Goal: Task Accomplishment & Management: Use online tool/utility

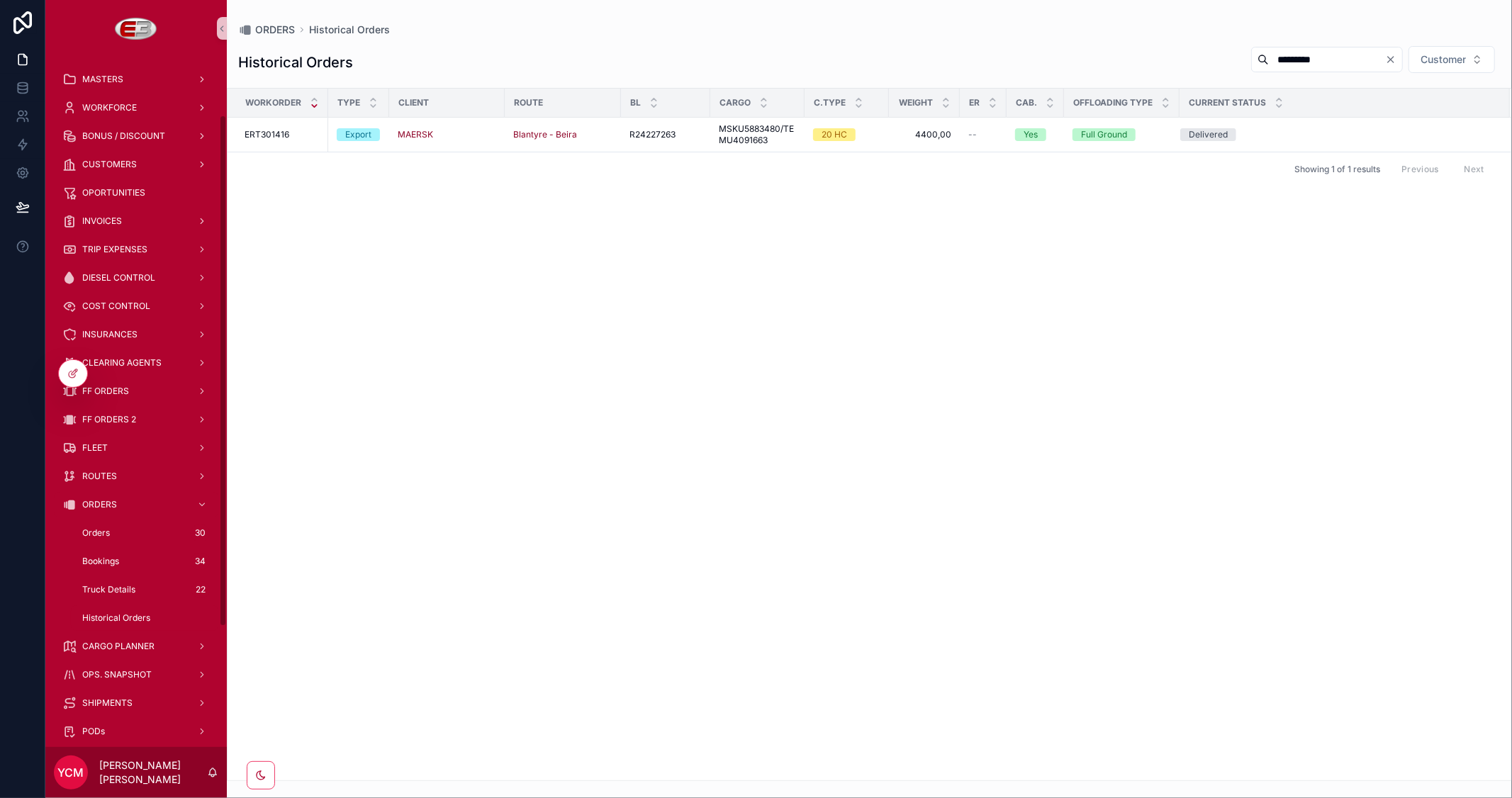
scroll to position [79, 0]
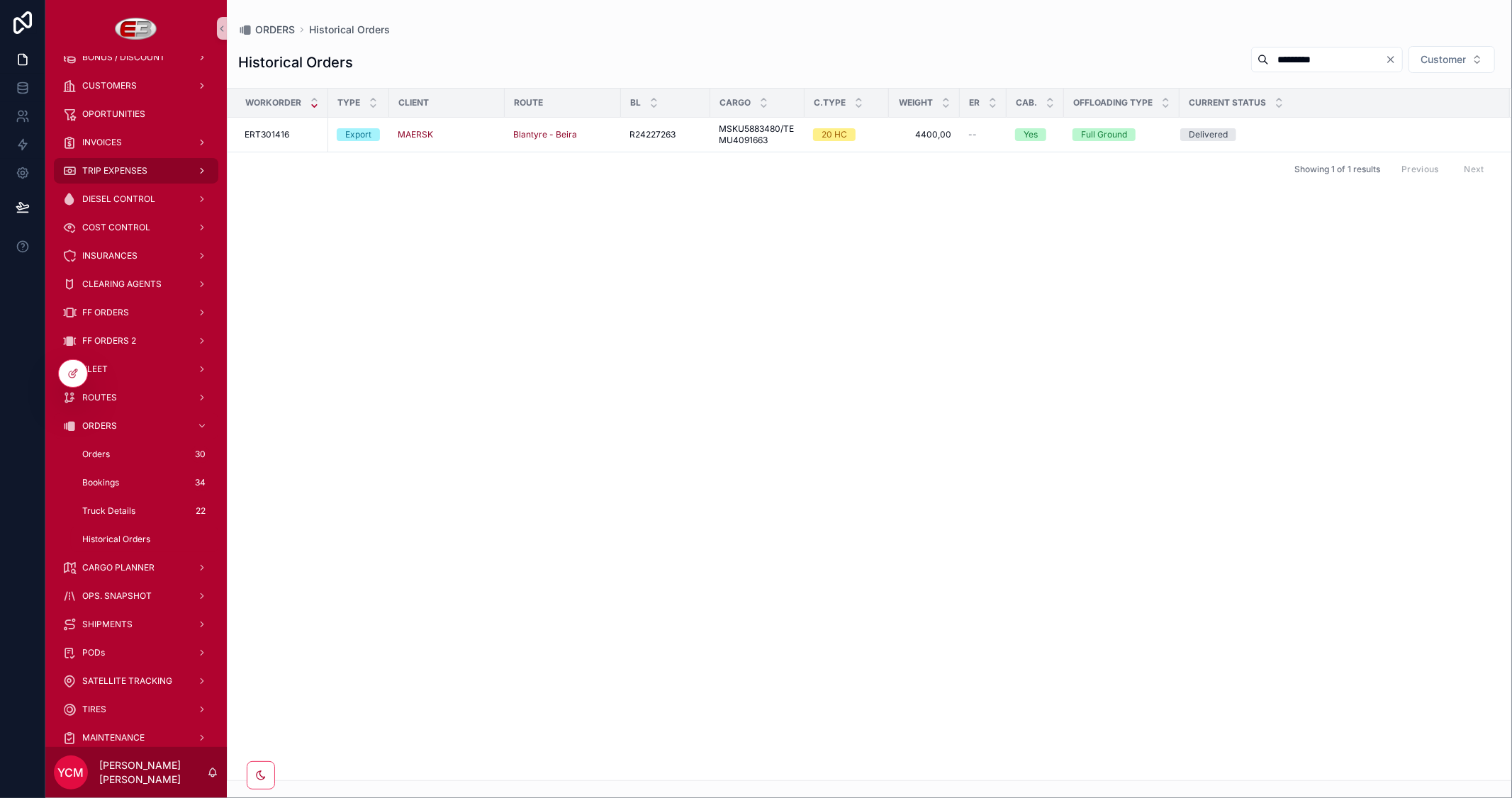
click at [125, 173] on span "TRIP EXPENSES" at bounding box center [115, 171] width 65 height 12
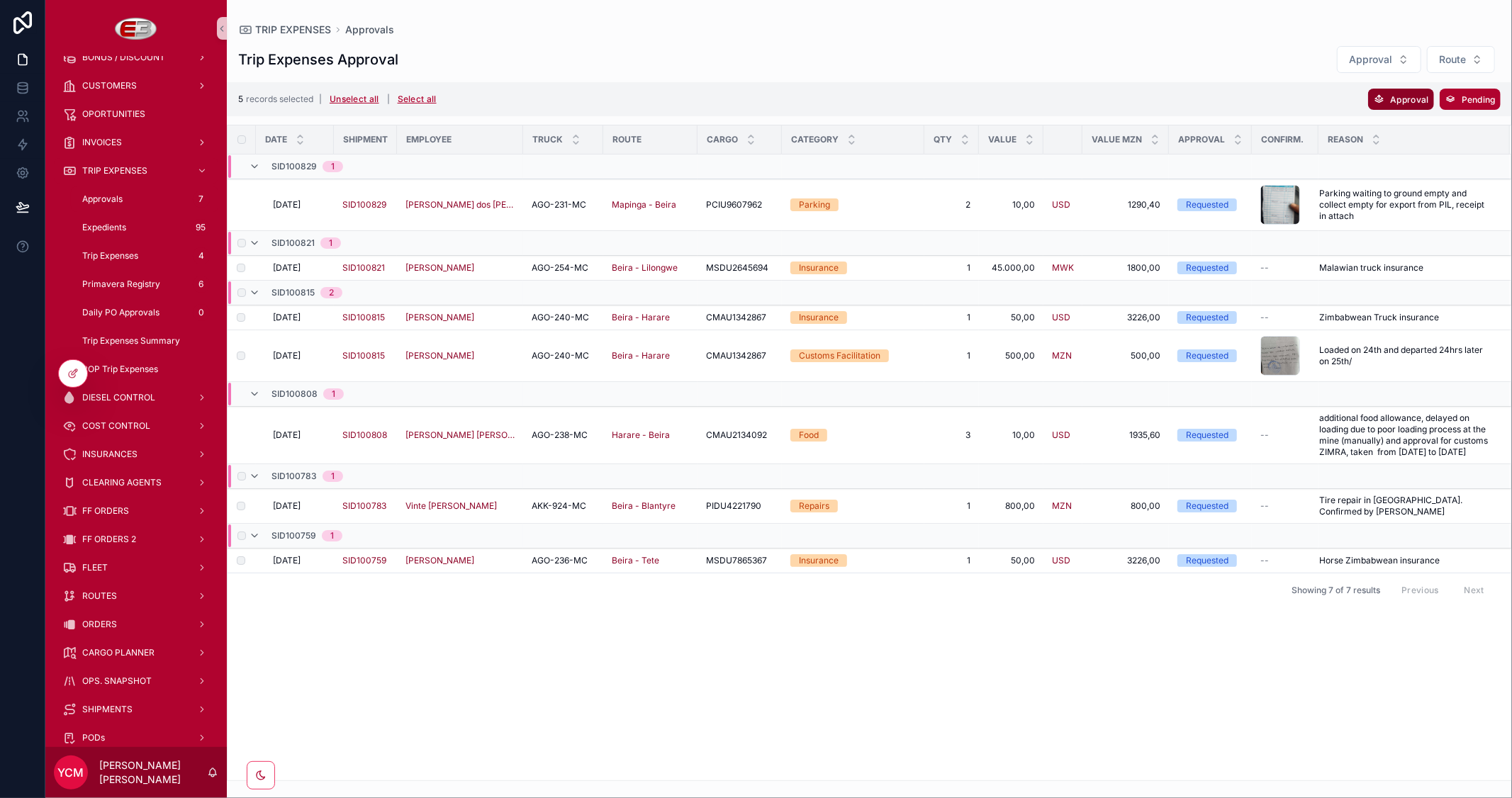
click at [1400, 97] on span "Approval" at bounding box center [1409, 99] width 38 height 11
click at [1278, 203] on div "scrollable content" at bounding box center [1280, 204] width 40 height 40
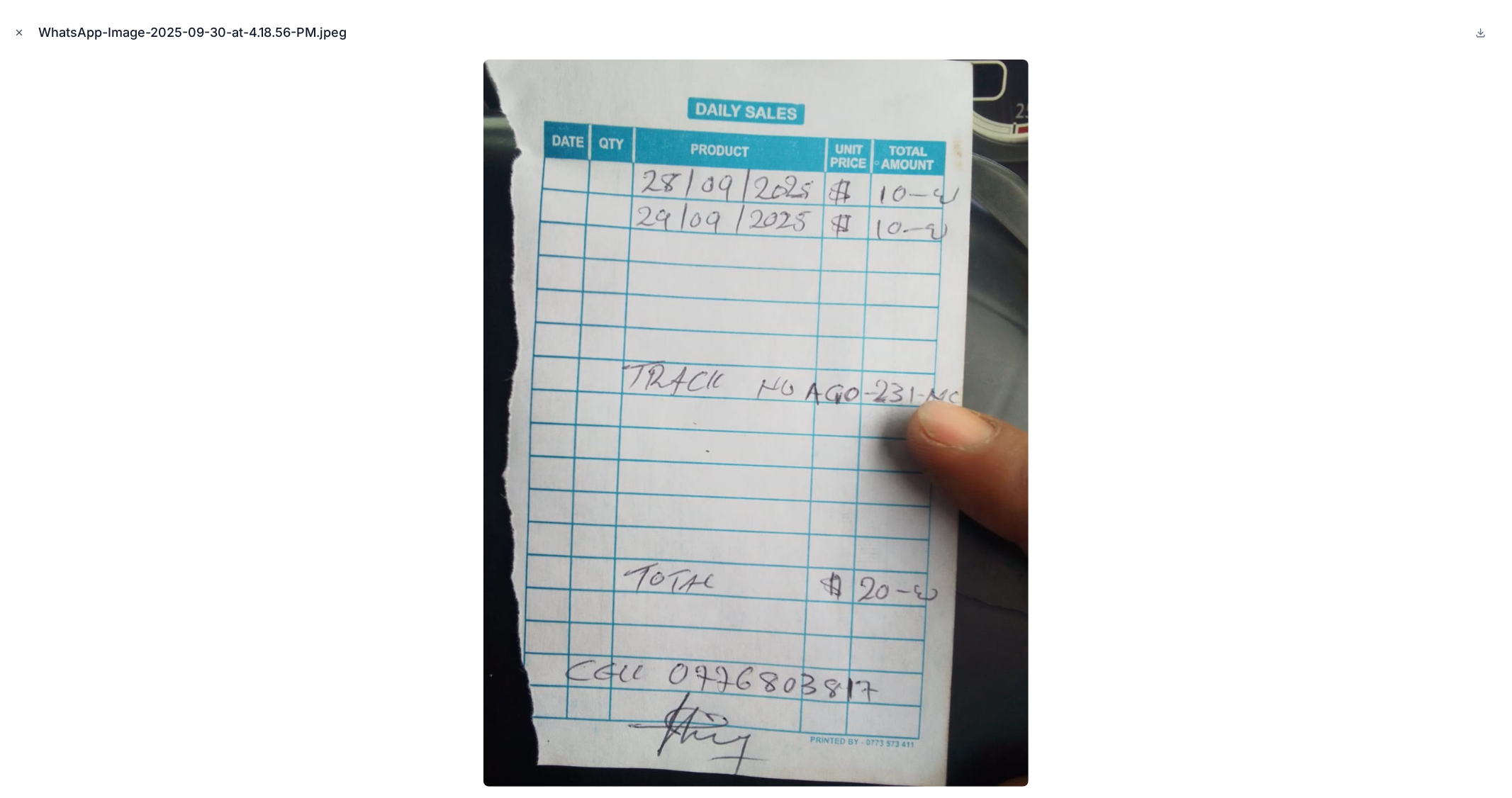
click at [17, 30] on icon "Close modal" at bounding box center [20, 33] width 10 height 10
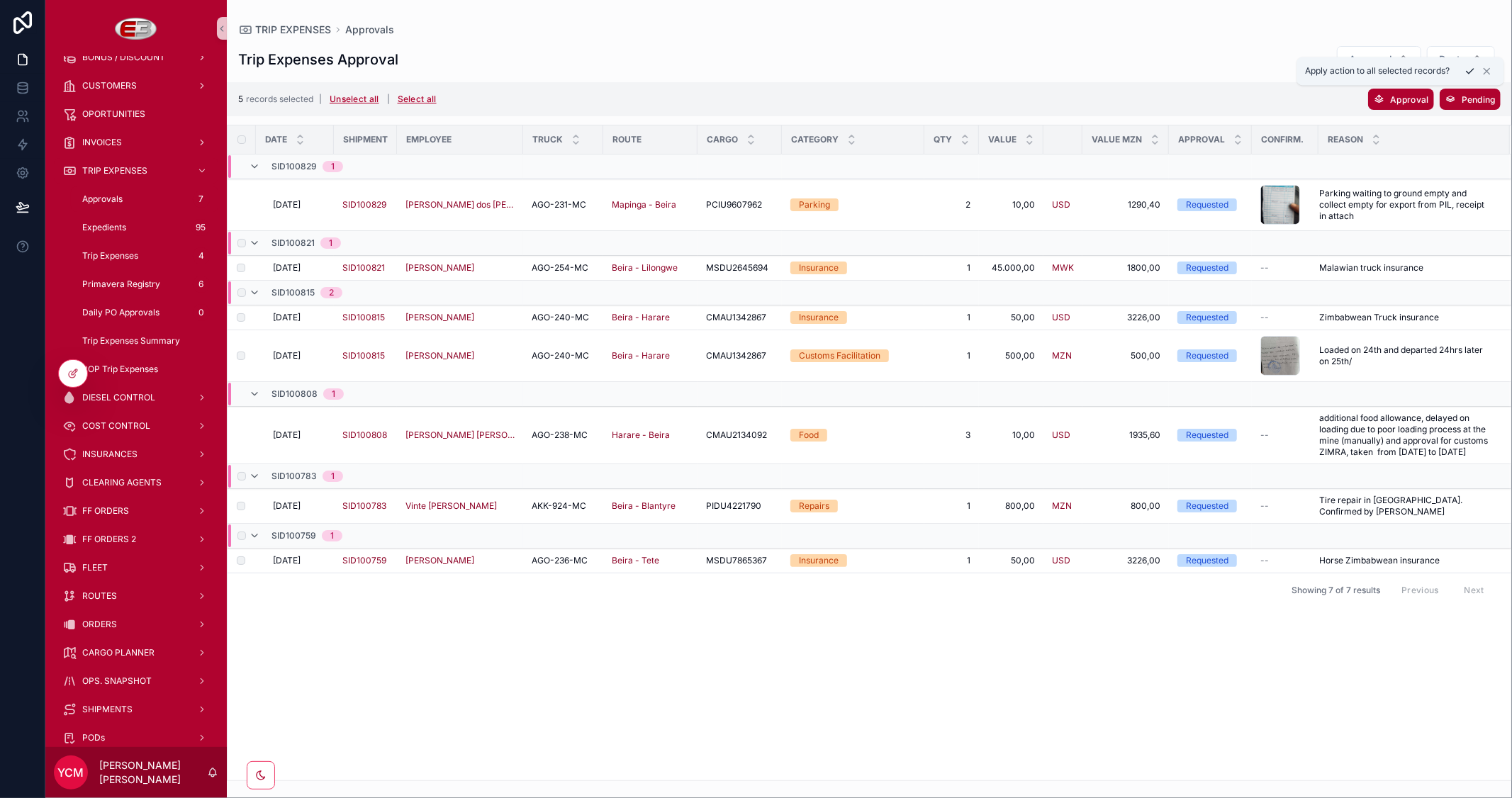
click at [1465, 72] on icon "scrollable content" at bounding box center [1471, 71] width 12 height 12
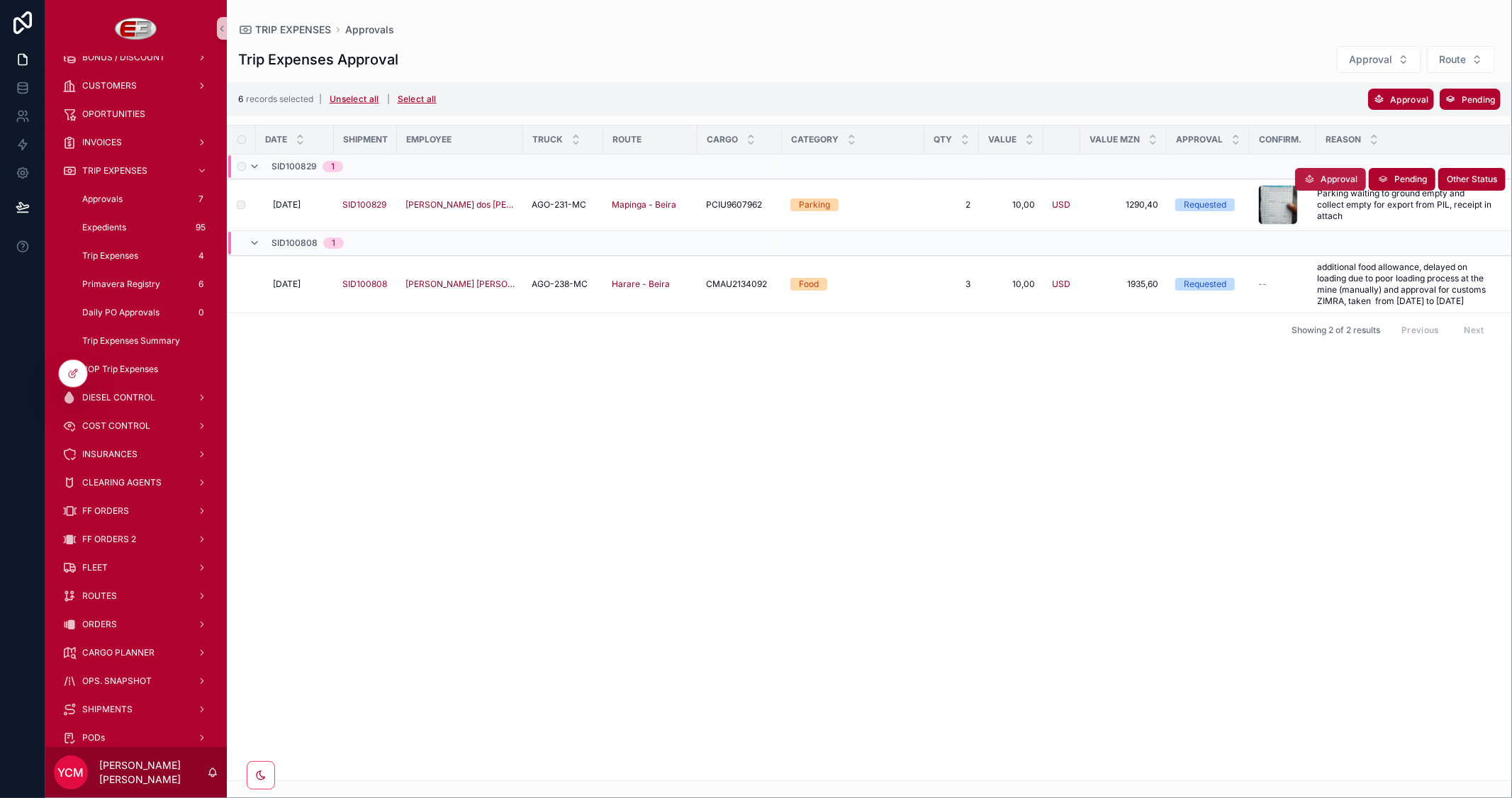
click at [1337, 180] on span "Approval" at bounding box center [1339, 180] width 37 height 12
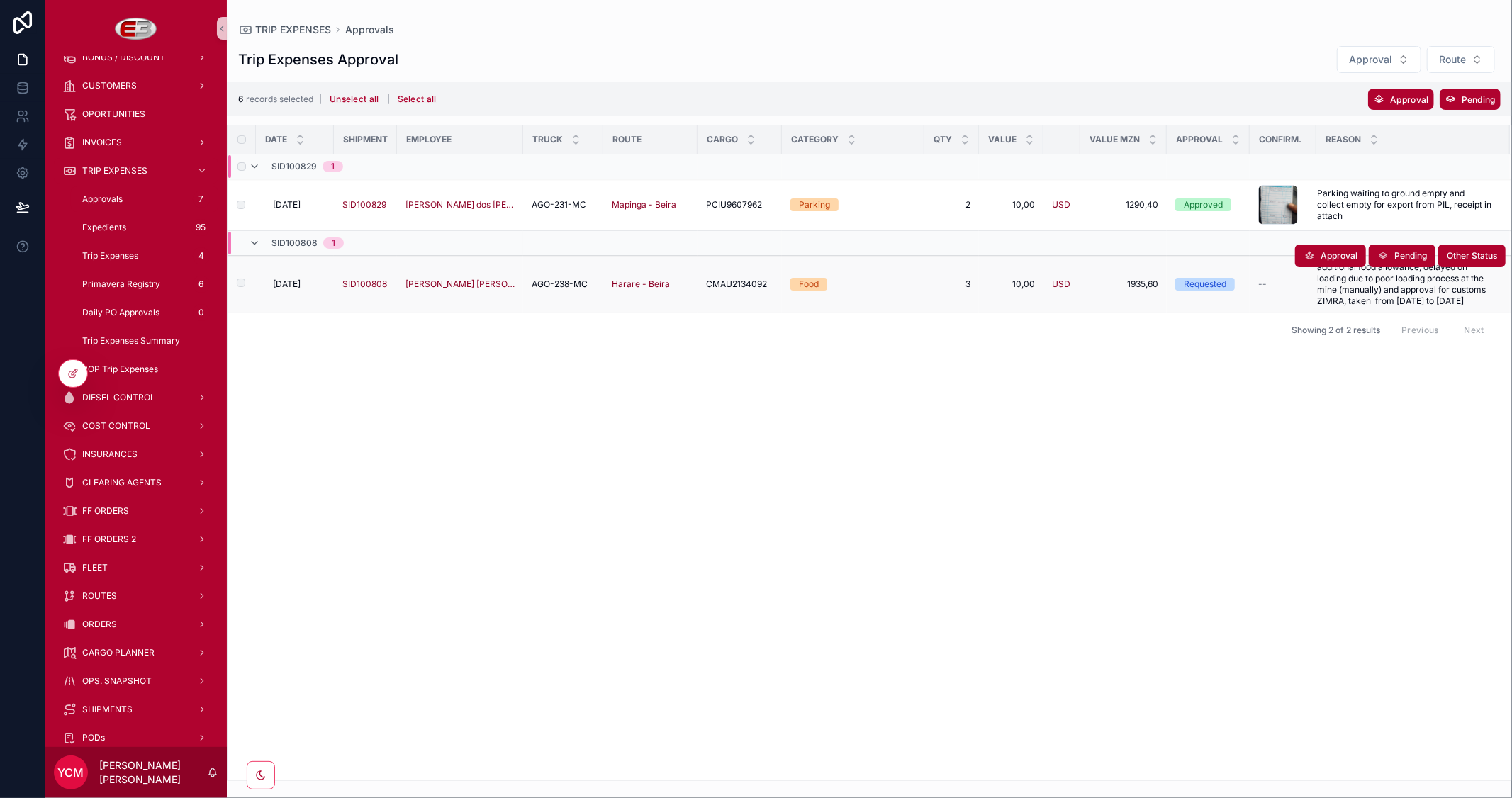
click at [291, 281] on span "[DATE]" at bounding box center [287, 284] width 28 height 12
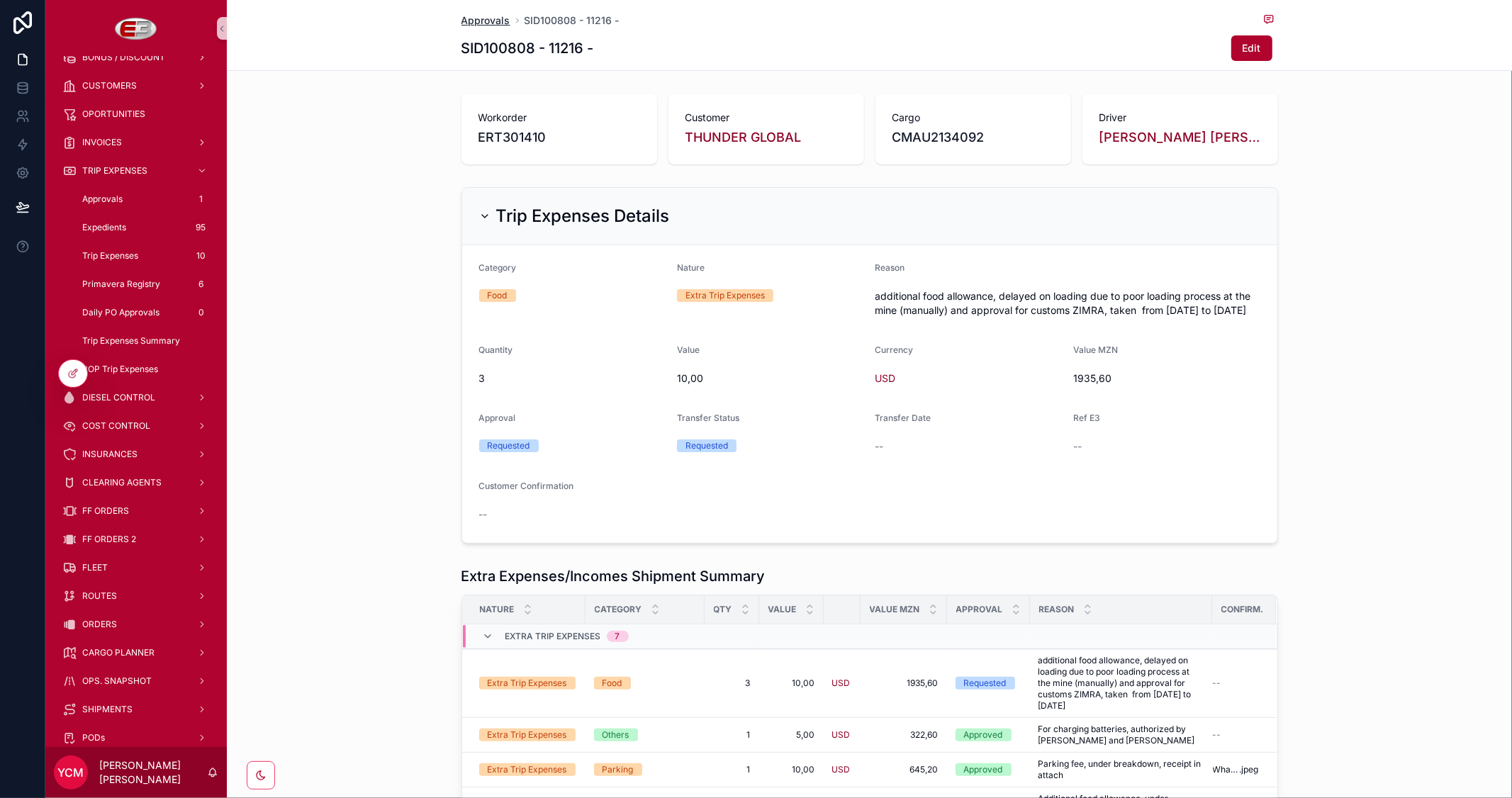
click at [478, 21] on span "Approvals" at bounding box center [486, 21] width 49 height 14
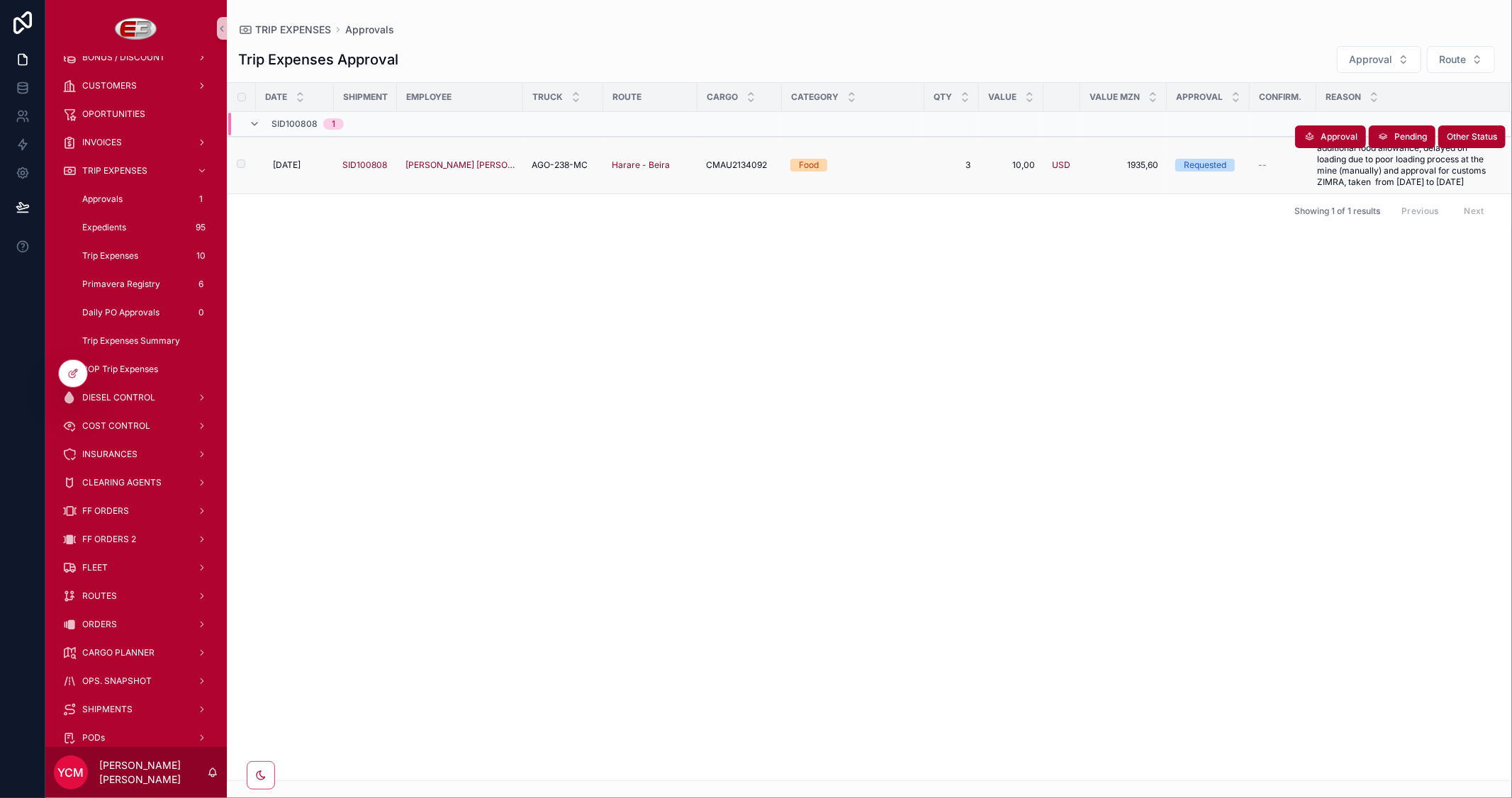
click at [299, 159] on span "[DATE]" at bounding box center [287, 165] width 28 height 12
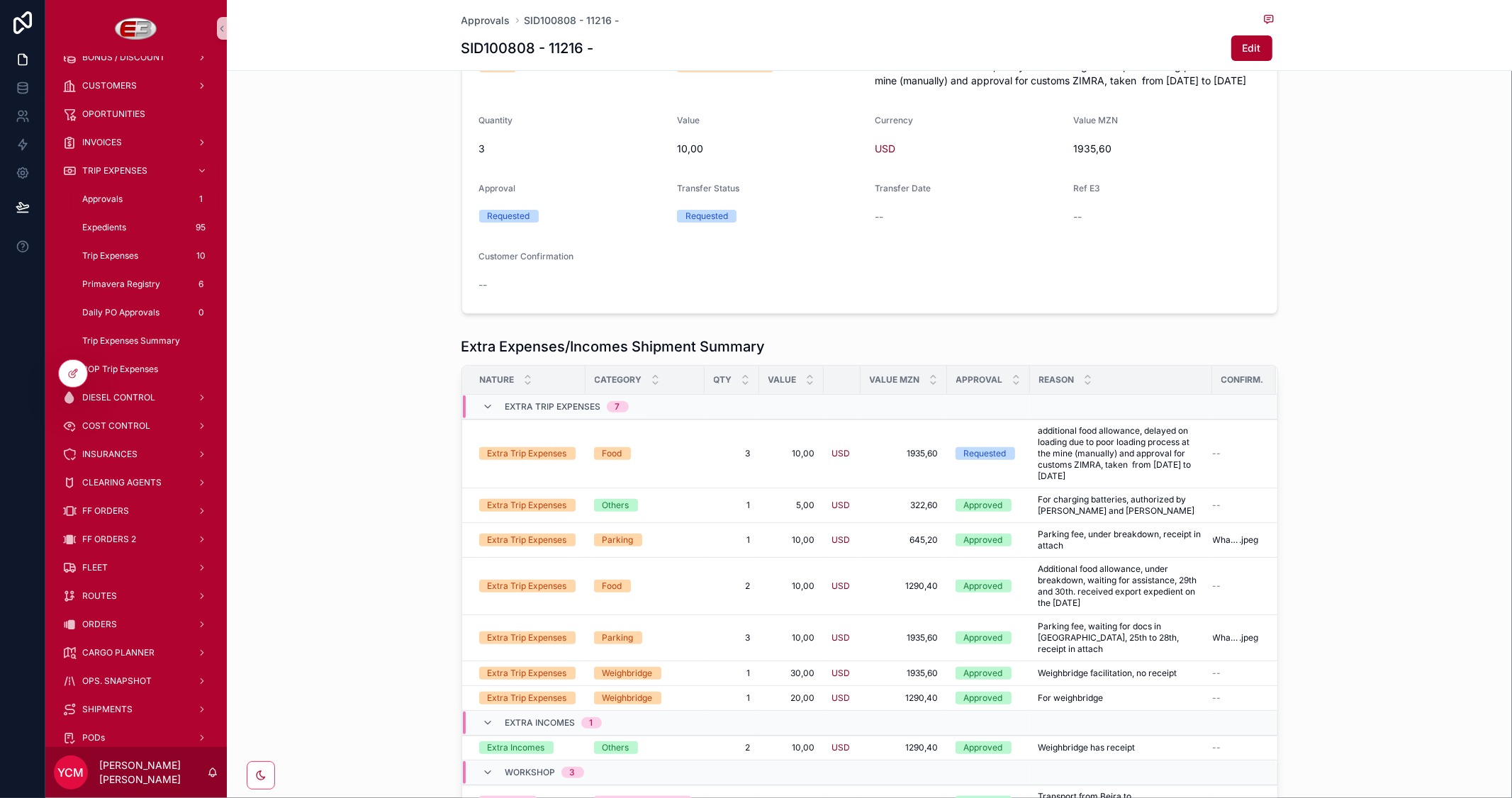
scroll to position [236, 0]
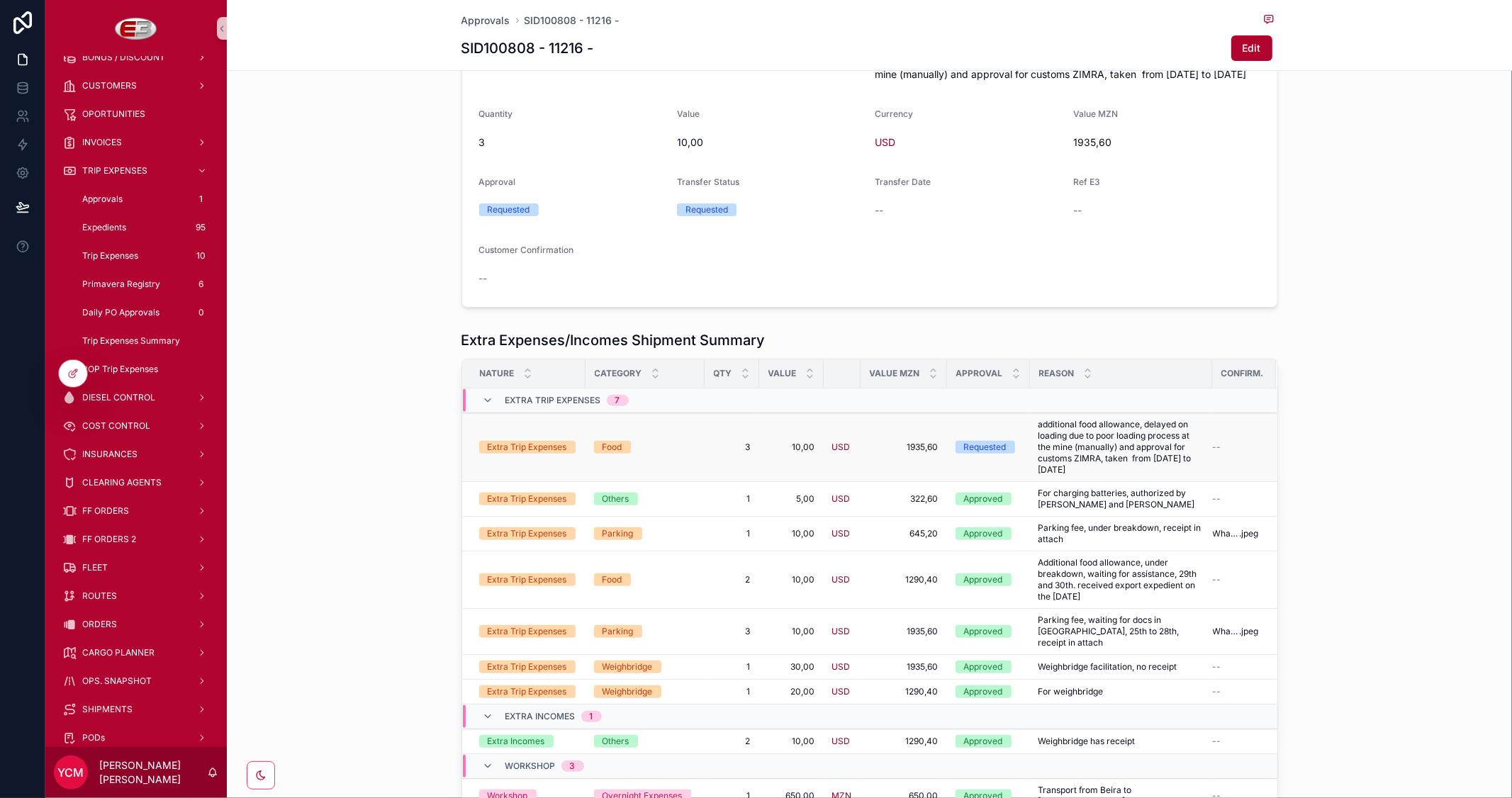
click at [541, 454] on div "Extra Trip Expenses" at bounding box center [528, 447] width 80 height 13
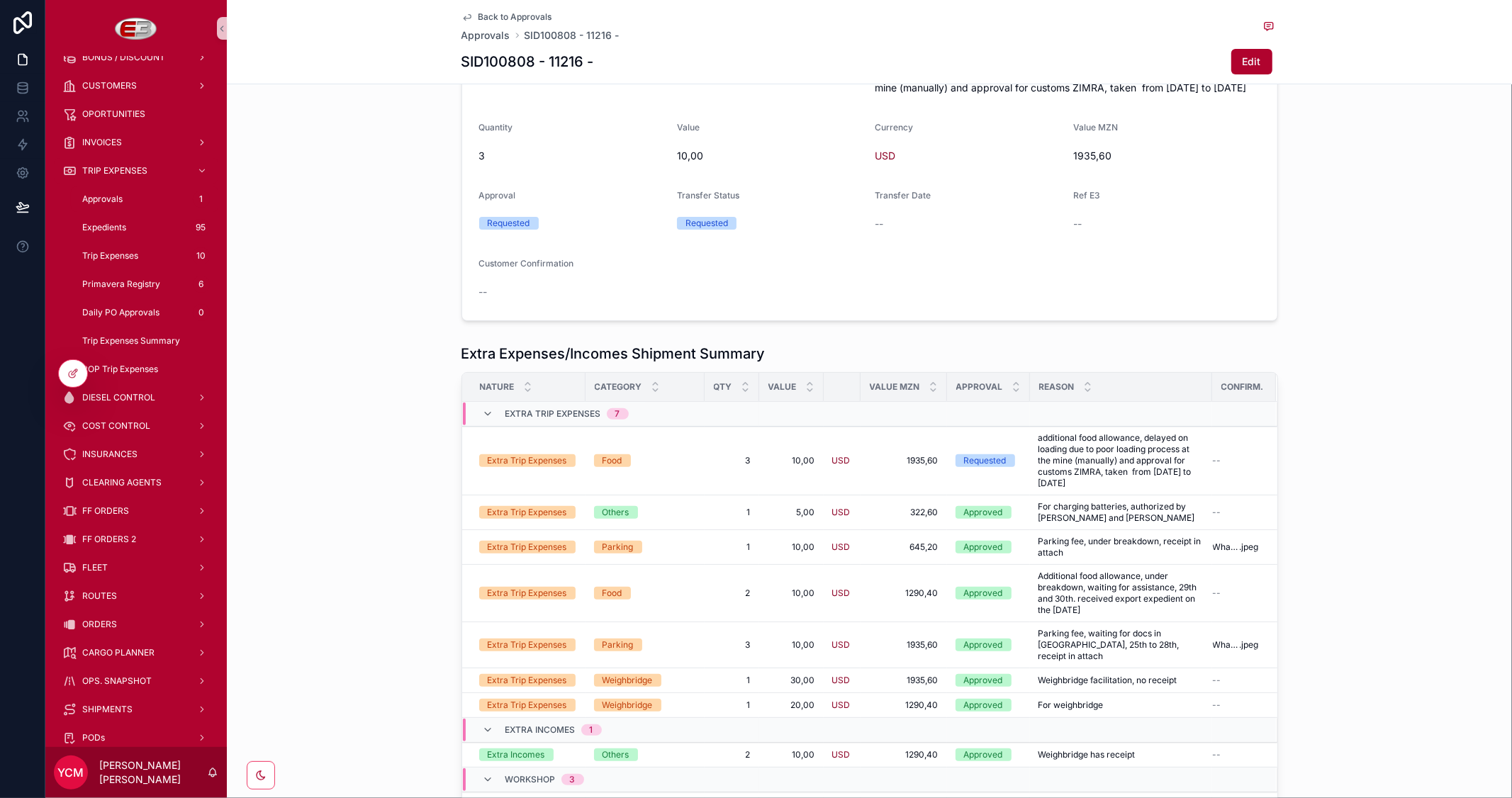
scroll to position [249, 0]
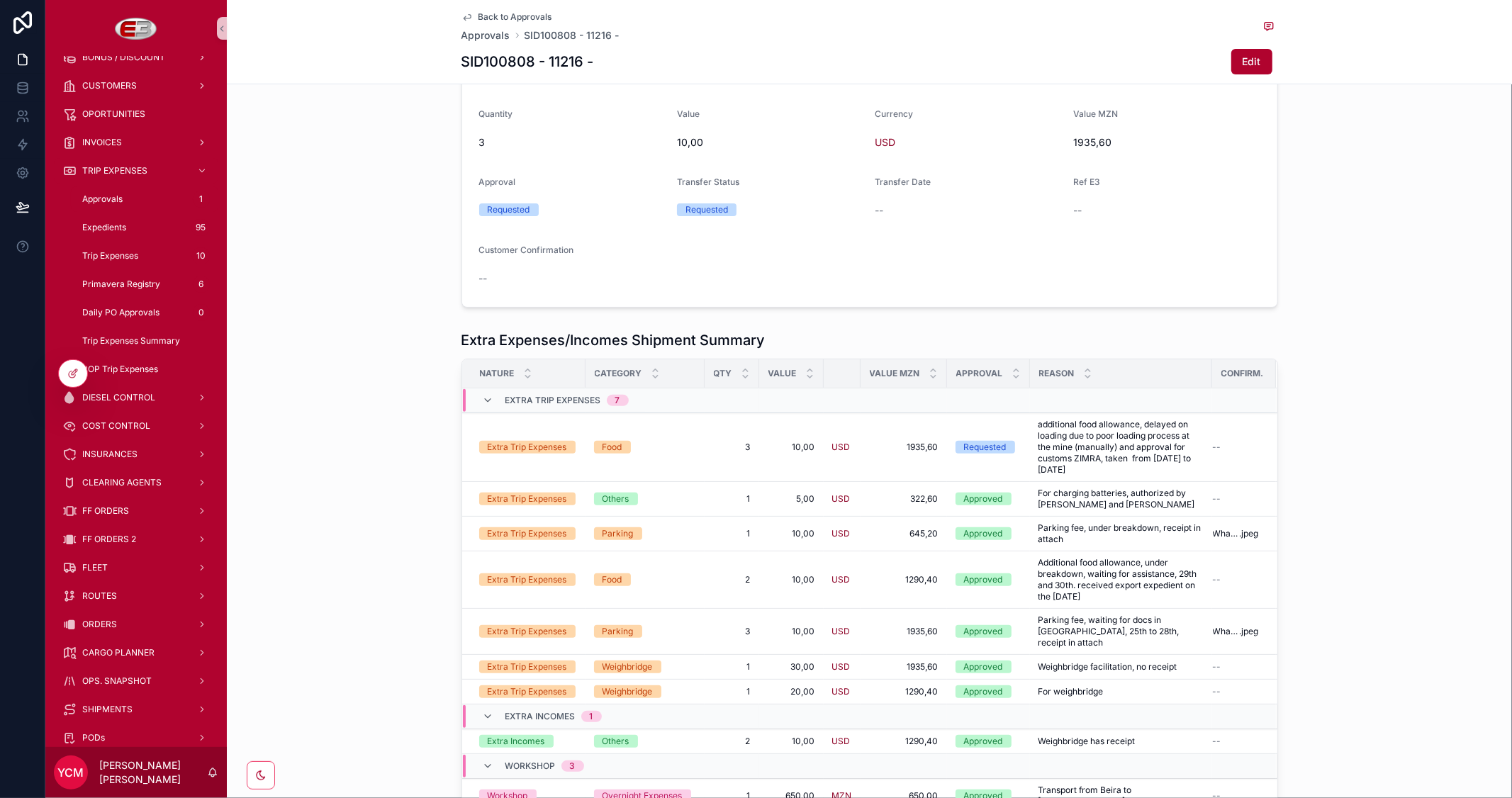
click at [510, 9] on div "Back to Approvals Approvals SID100808 - 11216 - SID100808 - 11216 - Edit" at bounding box center [870, 41] width 817 height 83
click at [505, 12] on span "Back to Approvals" at bounding box center [515, 17] width 74 height 12
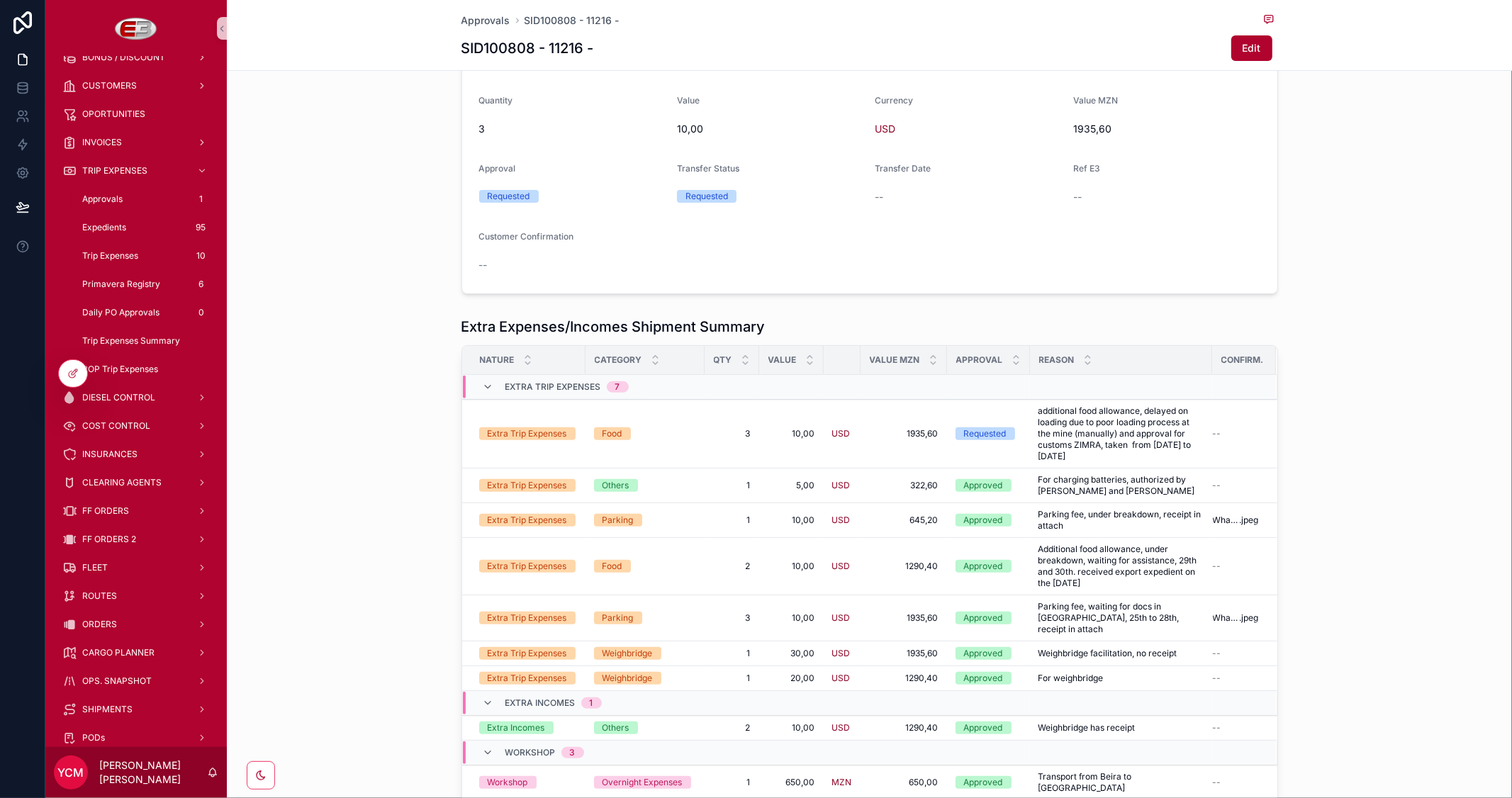
scroll to position [236, 0]
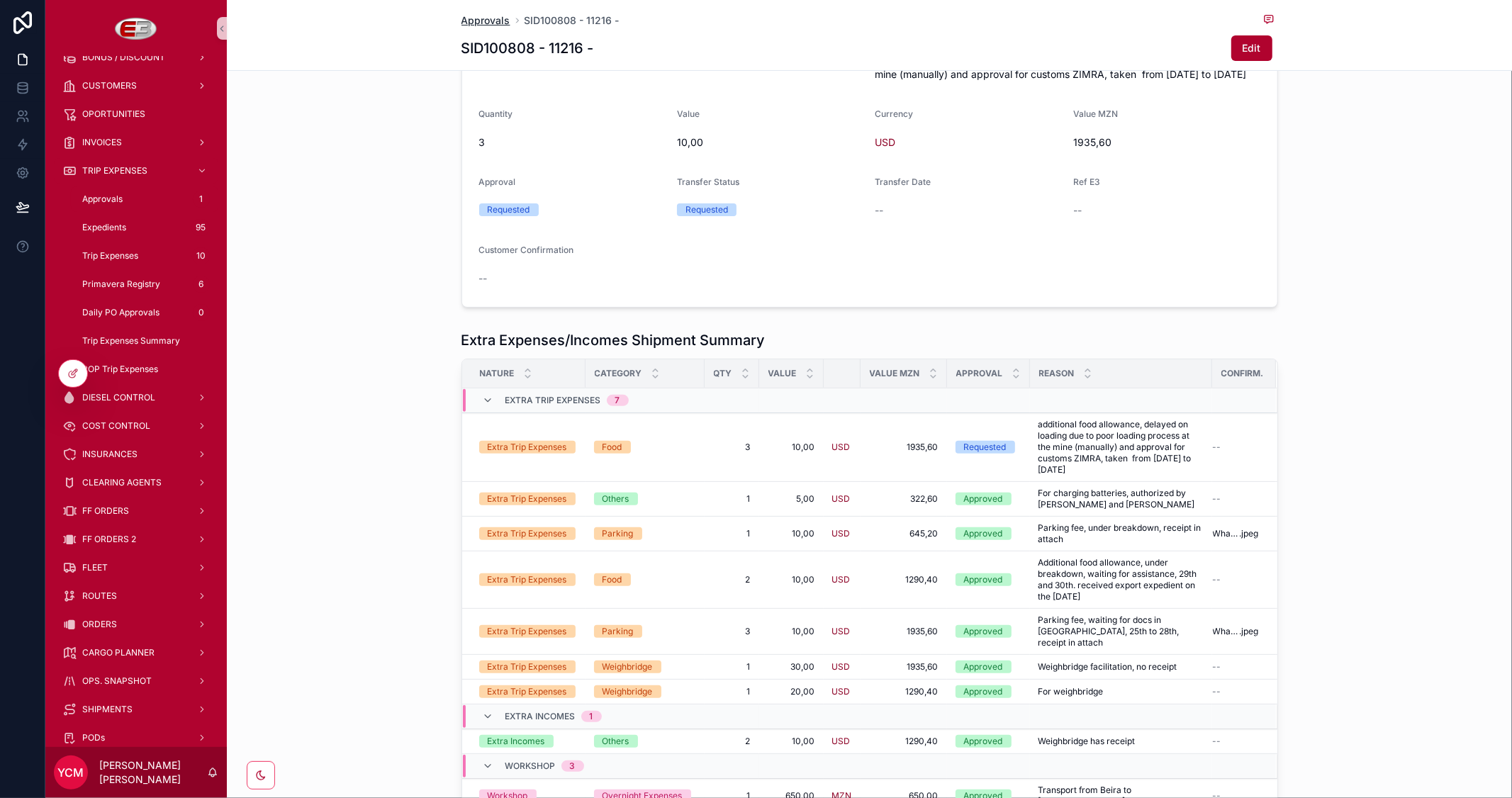
click at [493, 19] on span "Approvals" at bounding box center [486, 21] width 49 height 14
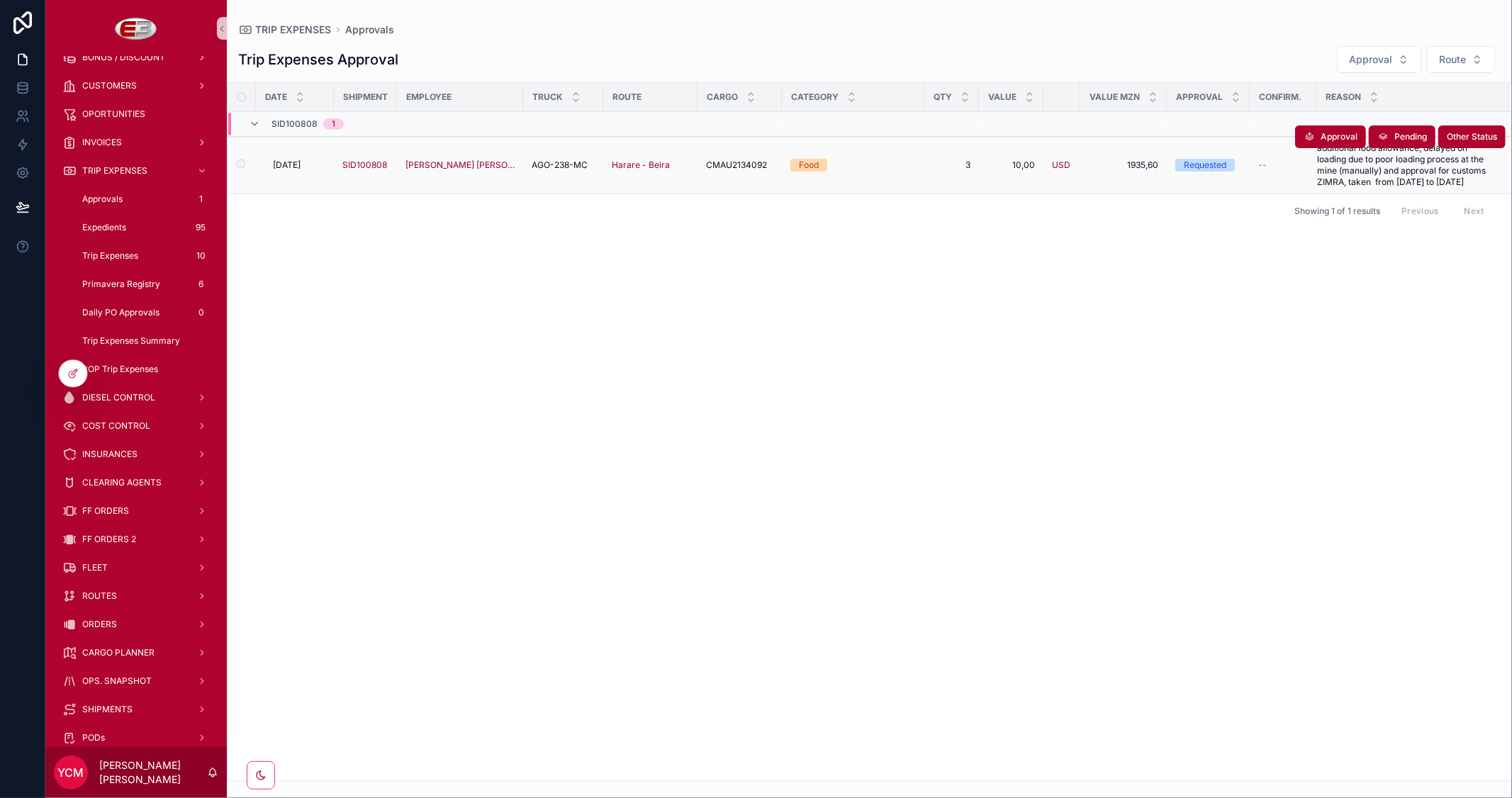
click at [876, 167] on div "Food" at bounding box center [852, 165] width 125 height 13
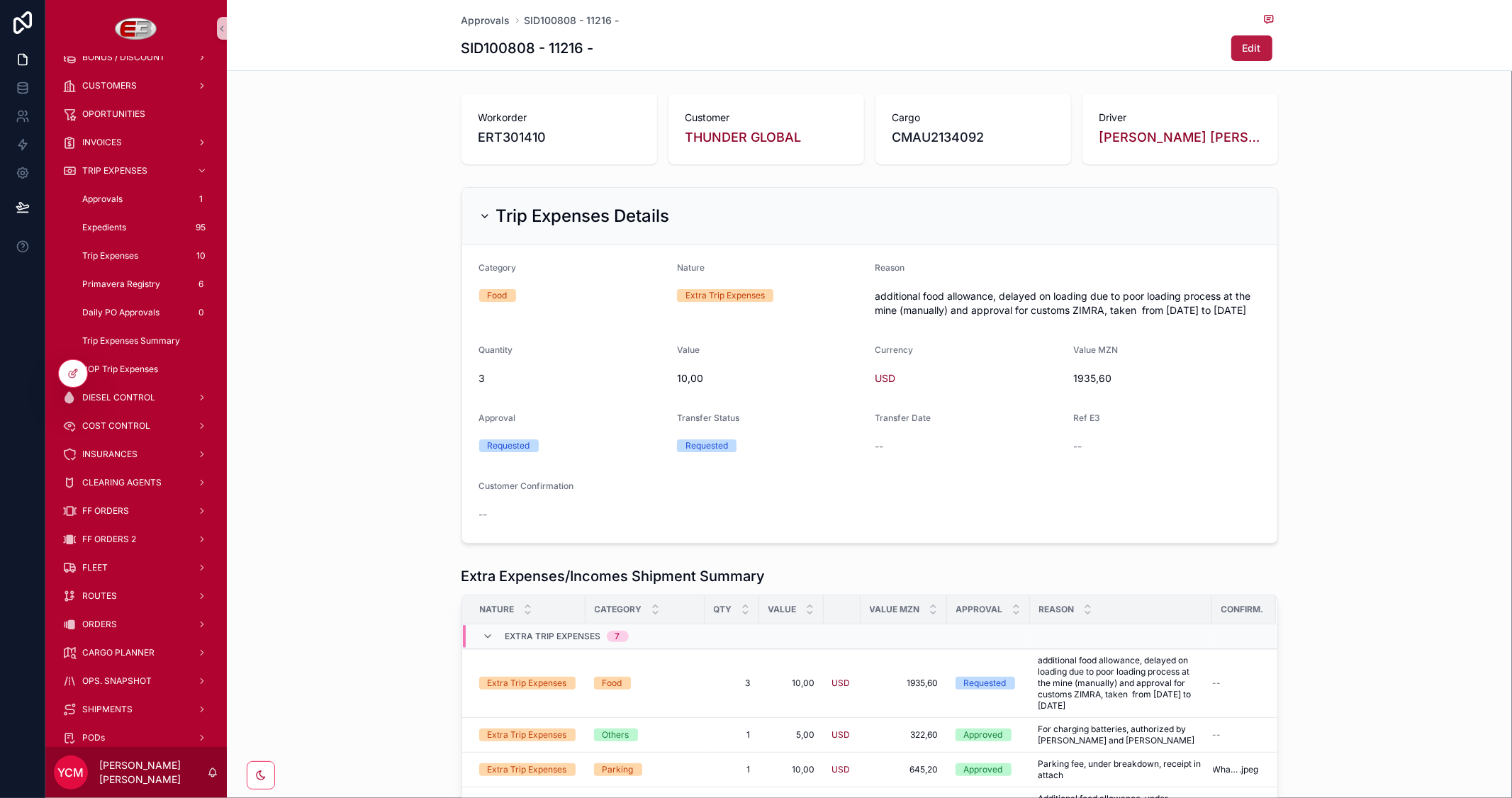
click at [1242, 47] on span "Edit" at bounding box center [1251, 49] width 18 height 14
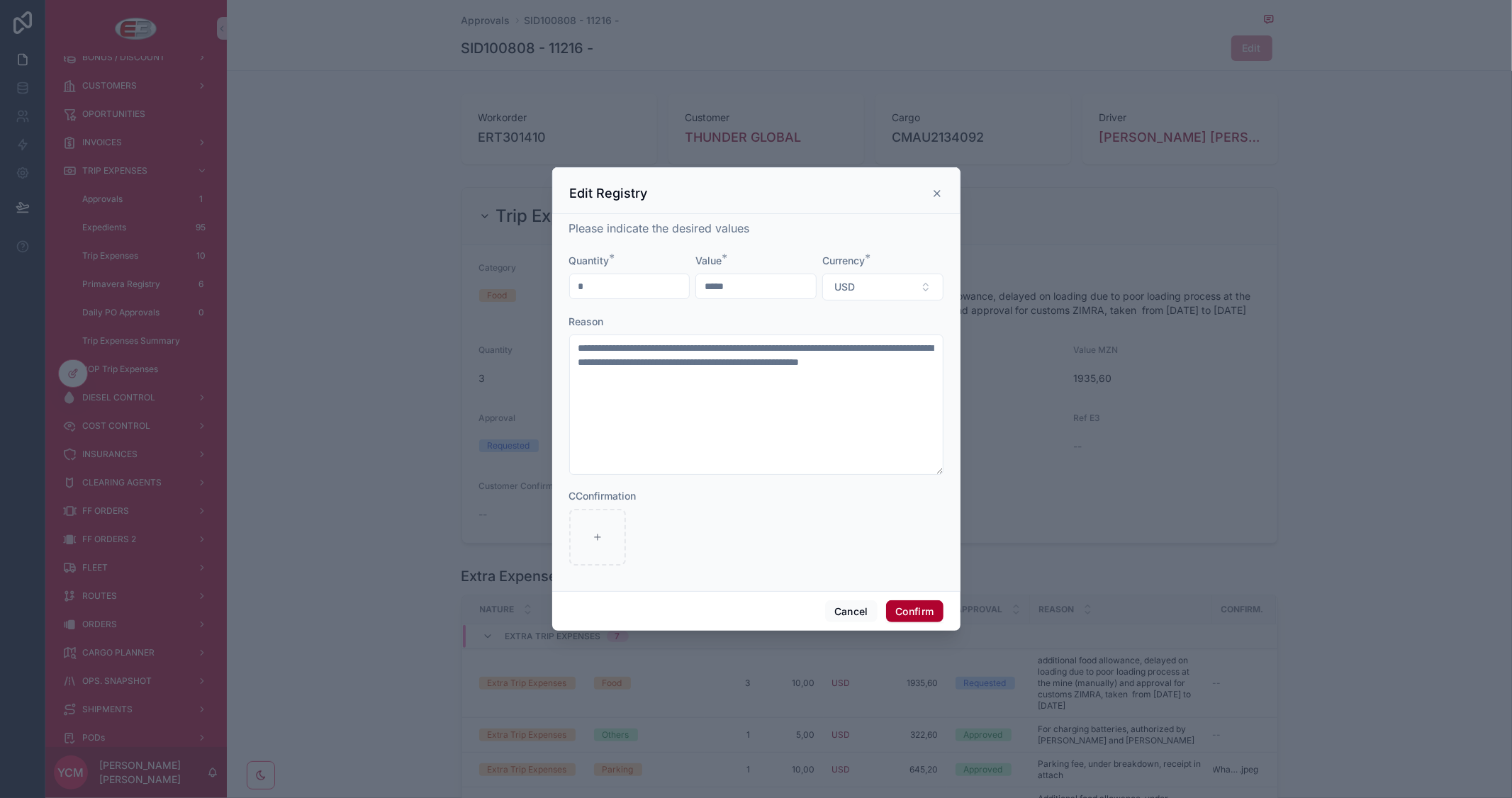
drag, startPoint x: 597, startPoint y: 288, endPoint x: 505, endPoint y: 266, distance: 94.6
click at [505, 266] on div "**********" at bounding box center [756, 399] width 1512 height 798
type input "*"
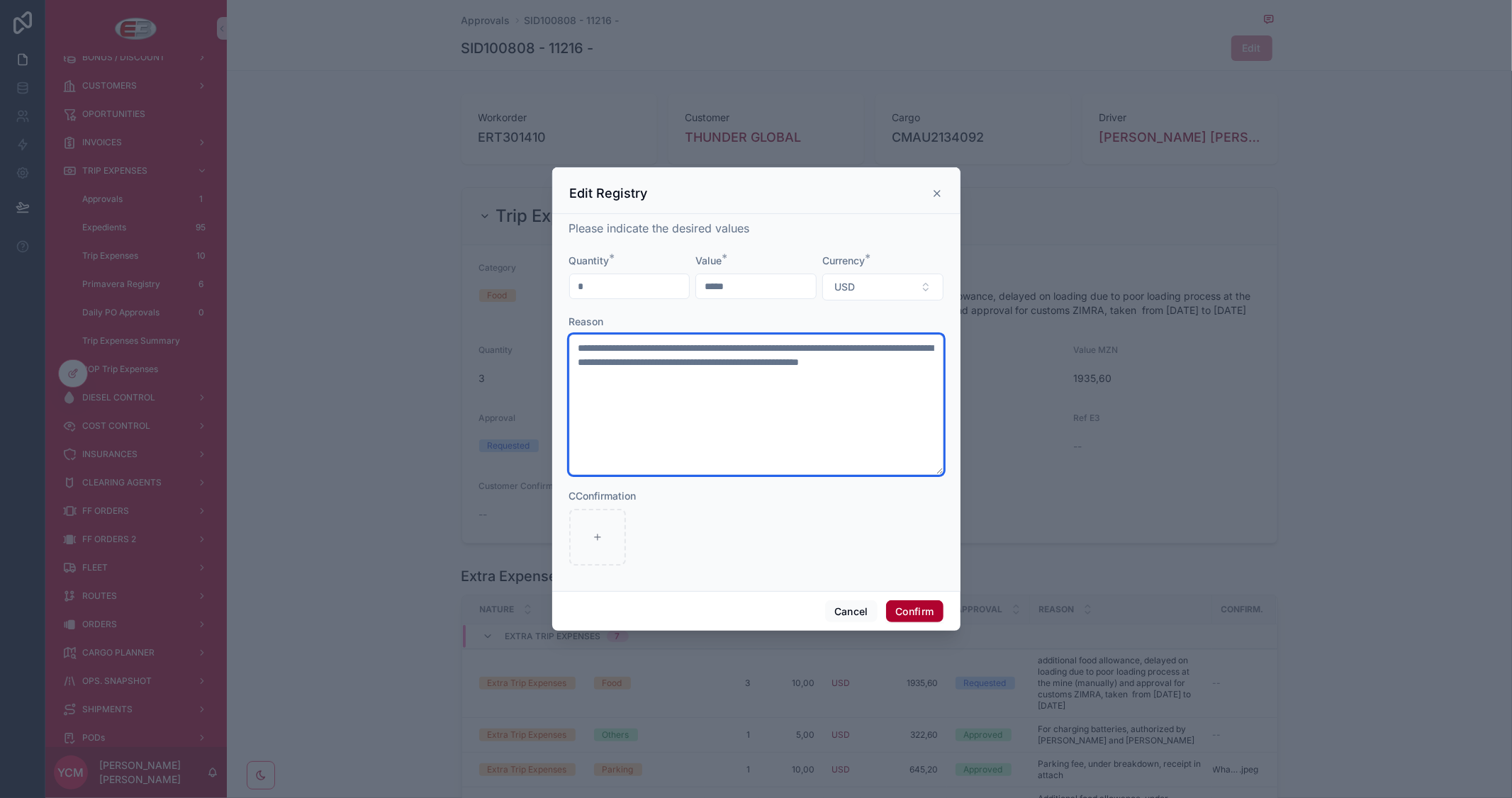
click at [830, 455] on textarea "**********" at bounding box center [756, 405] width 374 height 141
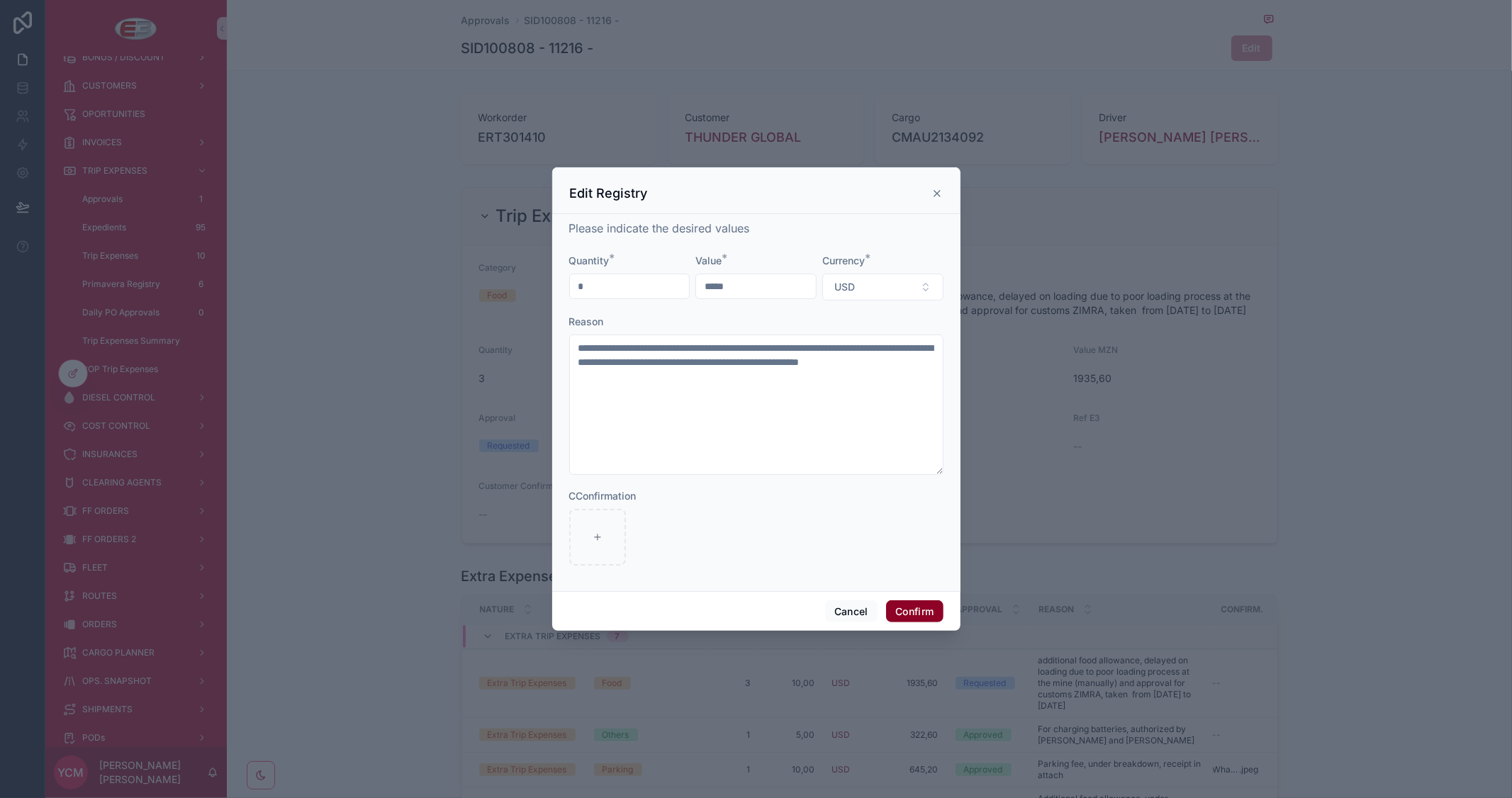
click at [917, 606] on button "Confirm" at bounding box center [914, 611] width 57 height 22
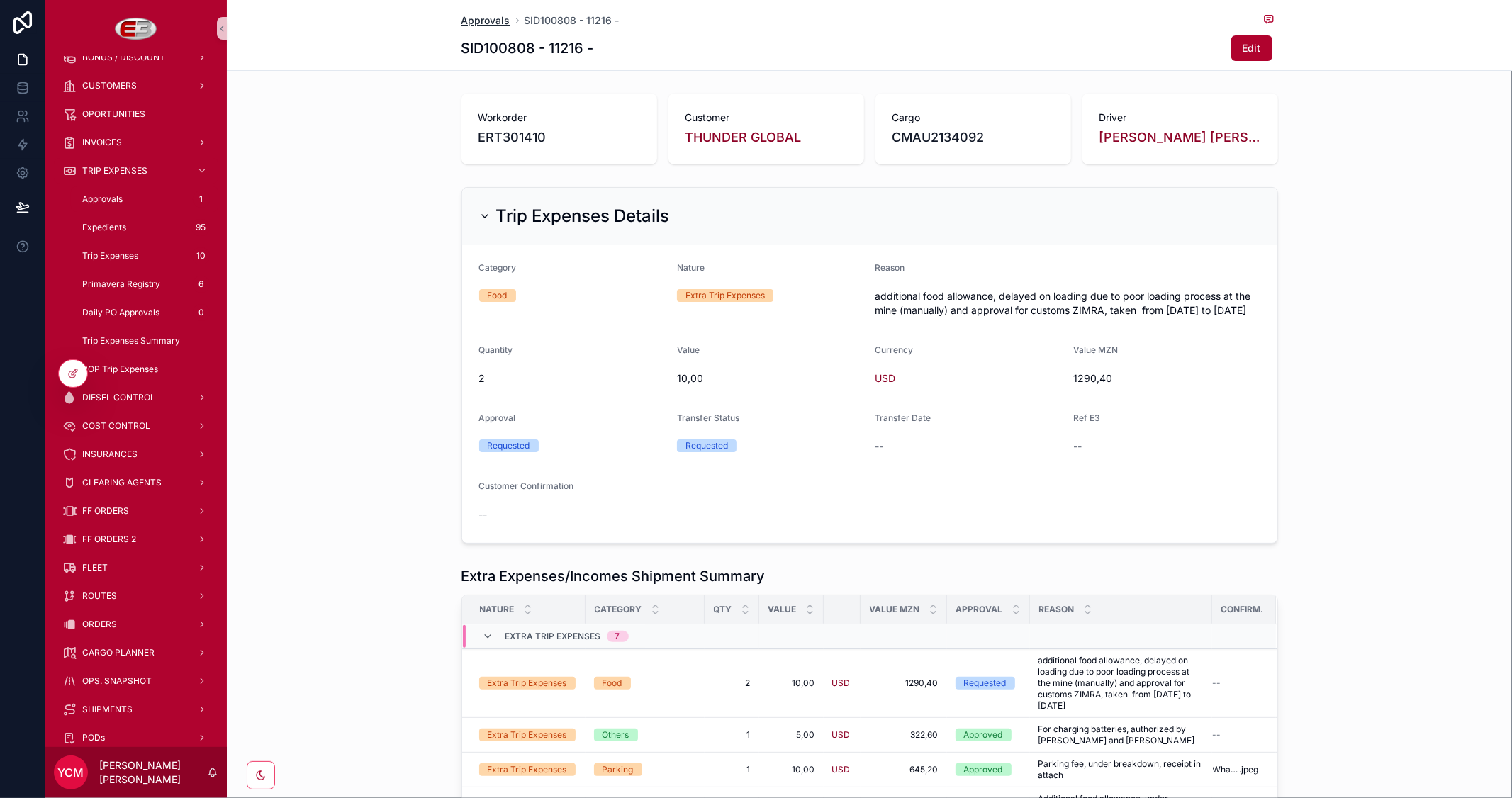
click at [495, 17] on span "Approvals" at bounding box center [486, 21] width 49 height 14
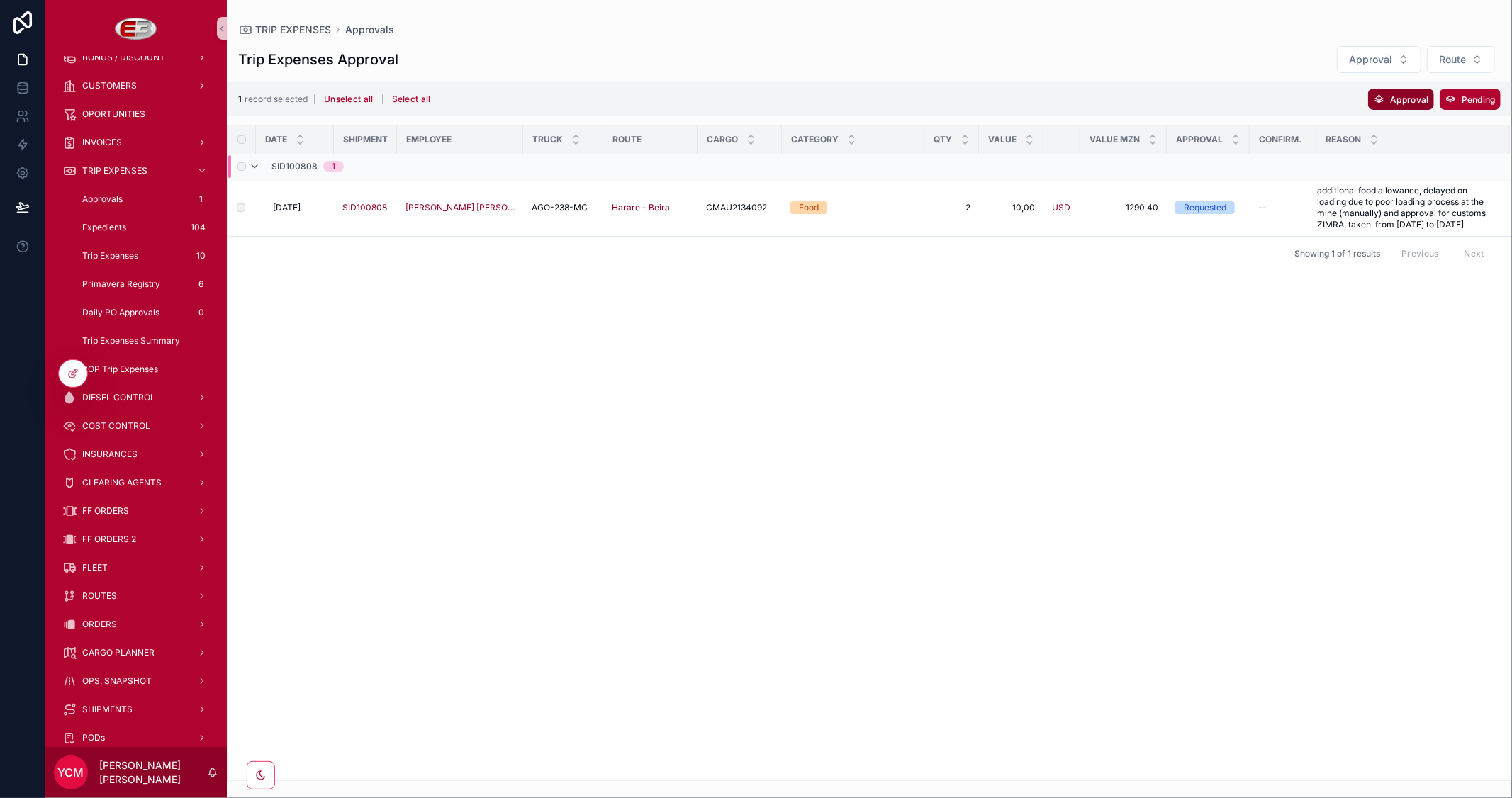
click at [1395, 100] on span "Approval" at bounding box center [1409, 99] width 38 height 11
click at [1472, 76] on icon "scrollable content" at bounding box center [1471, 71] width 12 height 12
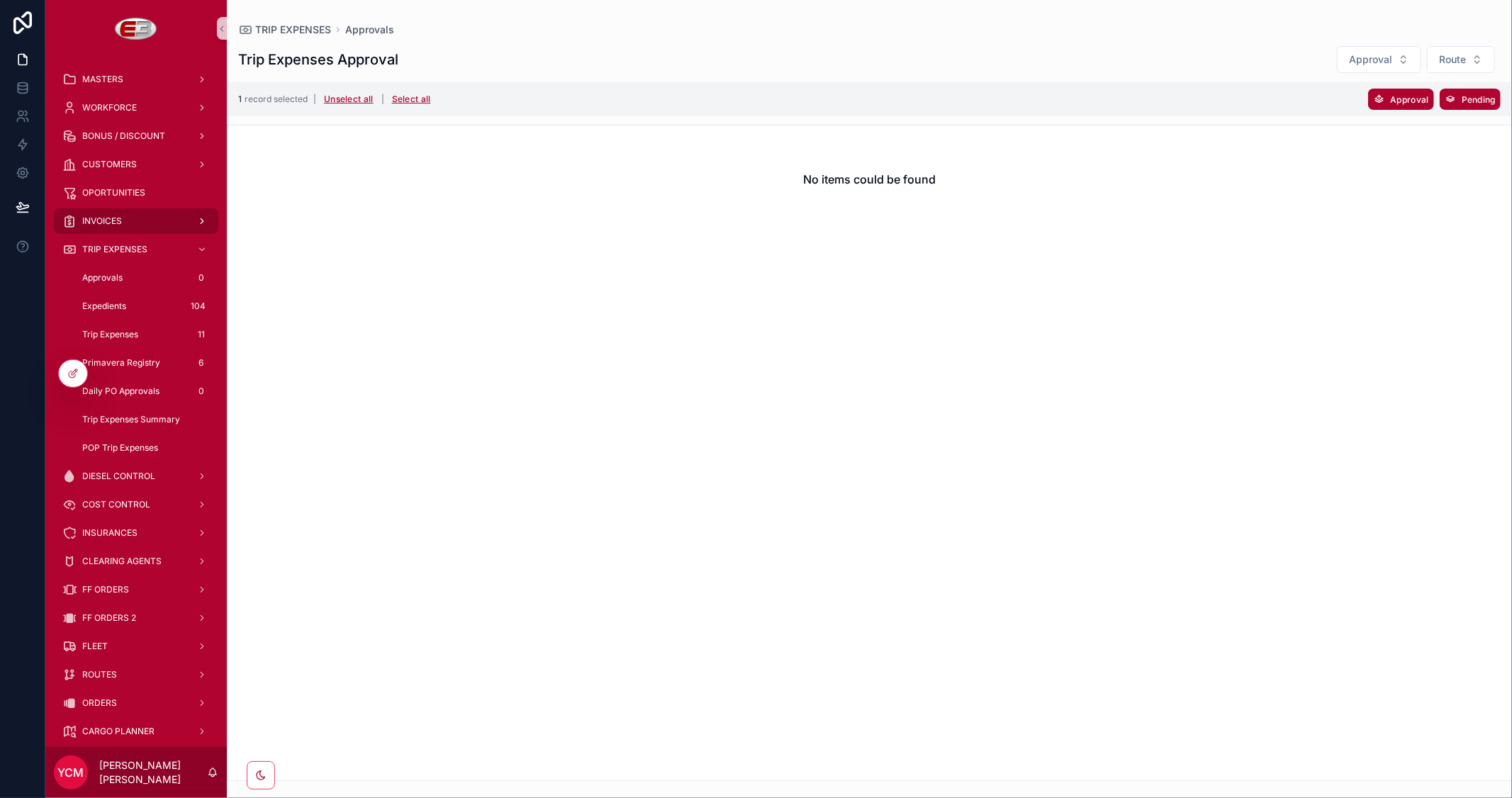
click at [113, 214] on div "INVOICES" at bounding box center [136, 220] width 147 height 22
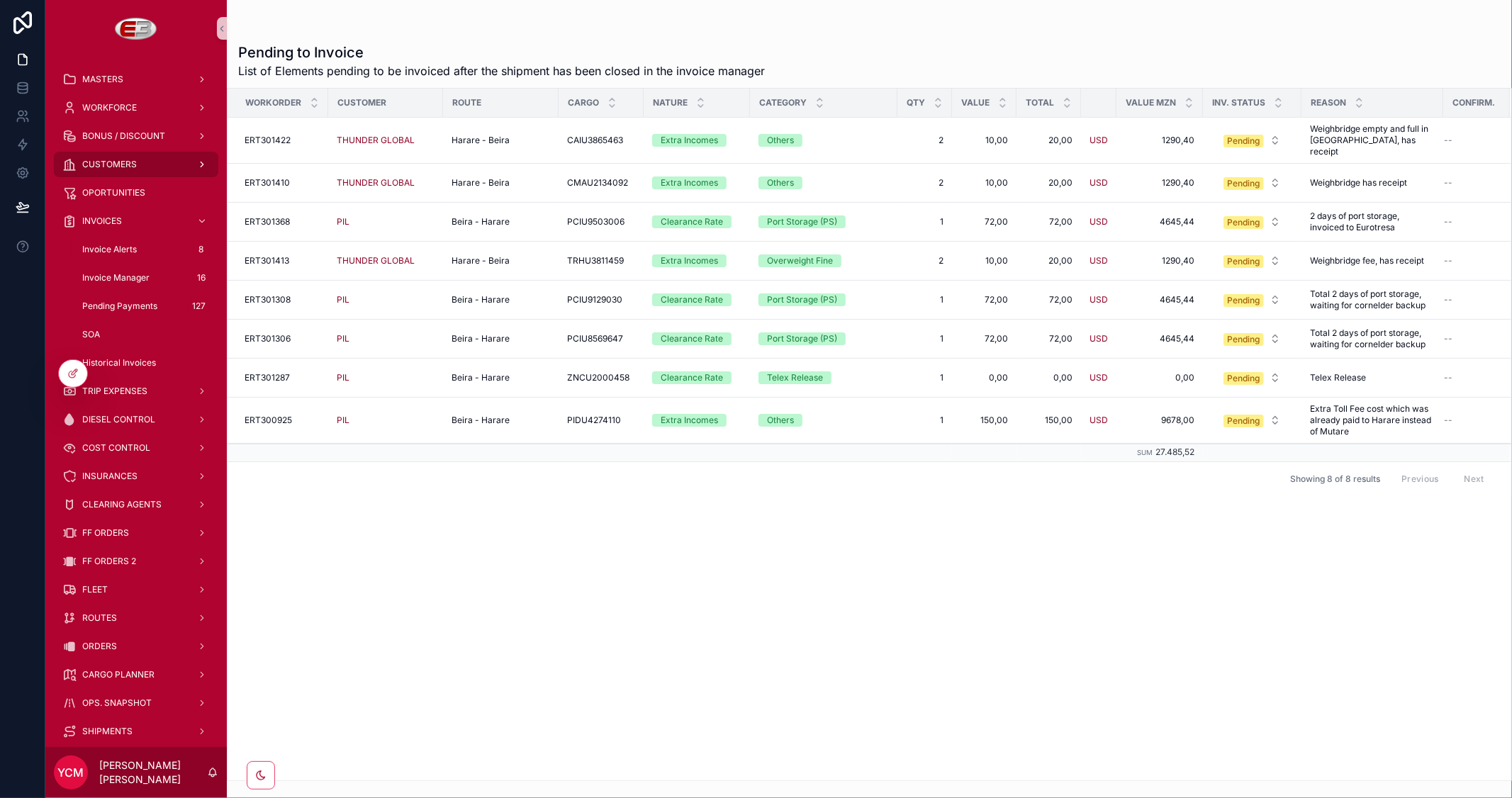
click at [117, 156] on div "CUSTOMERS" at bounding box center [136, 164] width 147 height 22
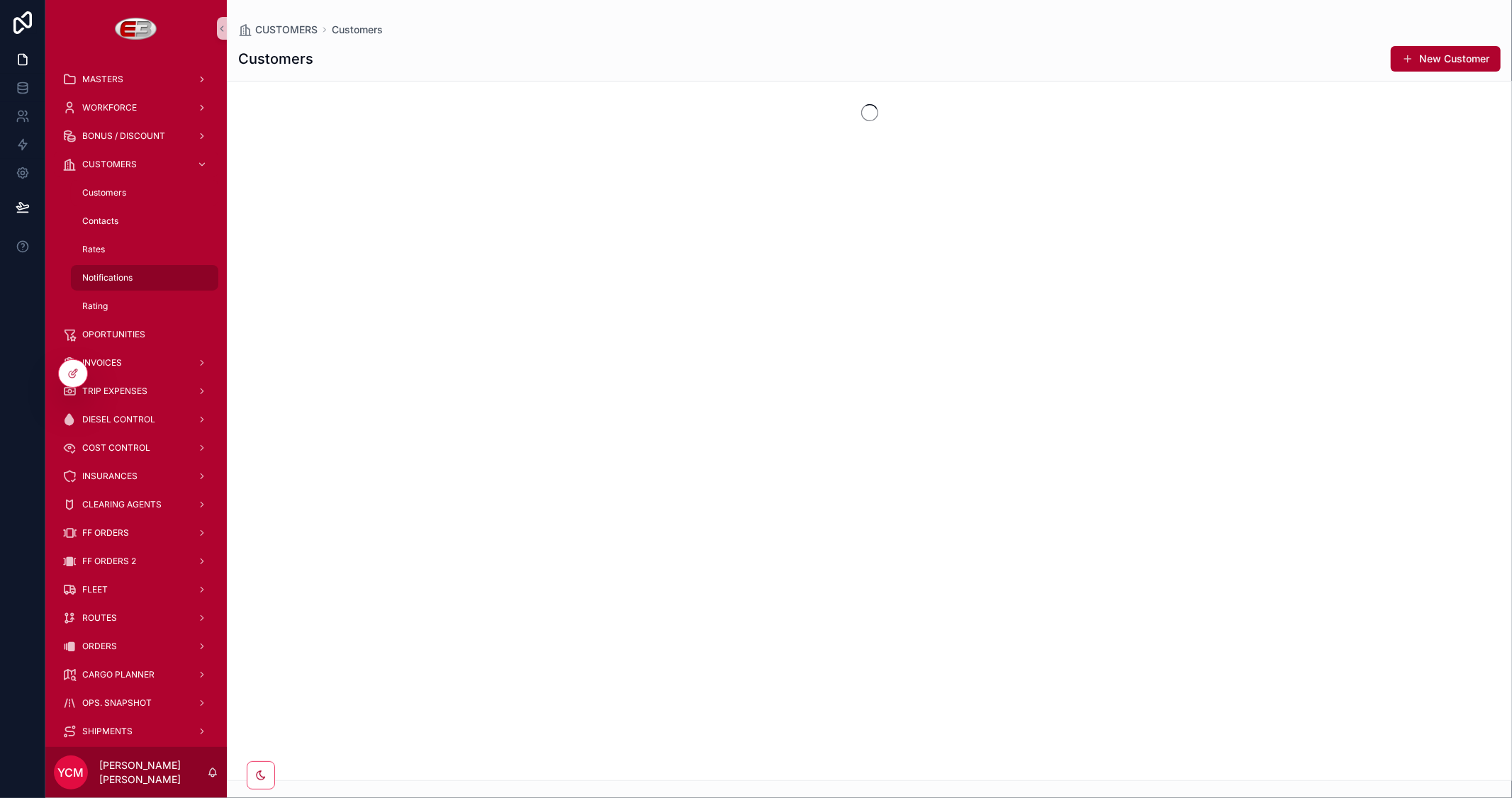
click at [115, 276] on span "Notifications" at bounding box center [107, 278] width 50 height 12
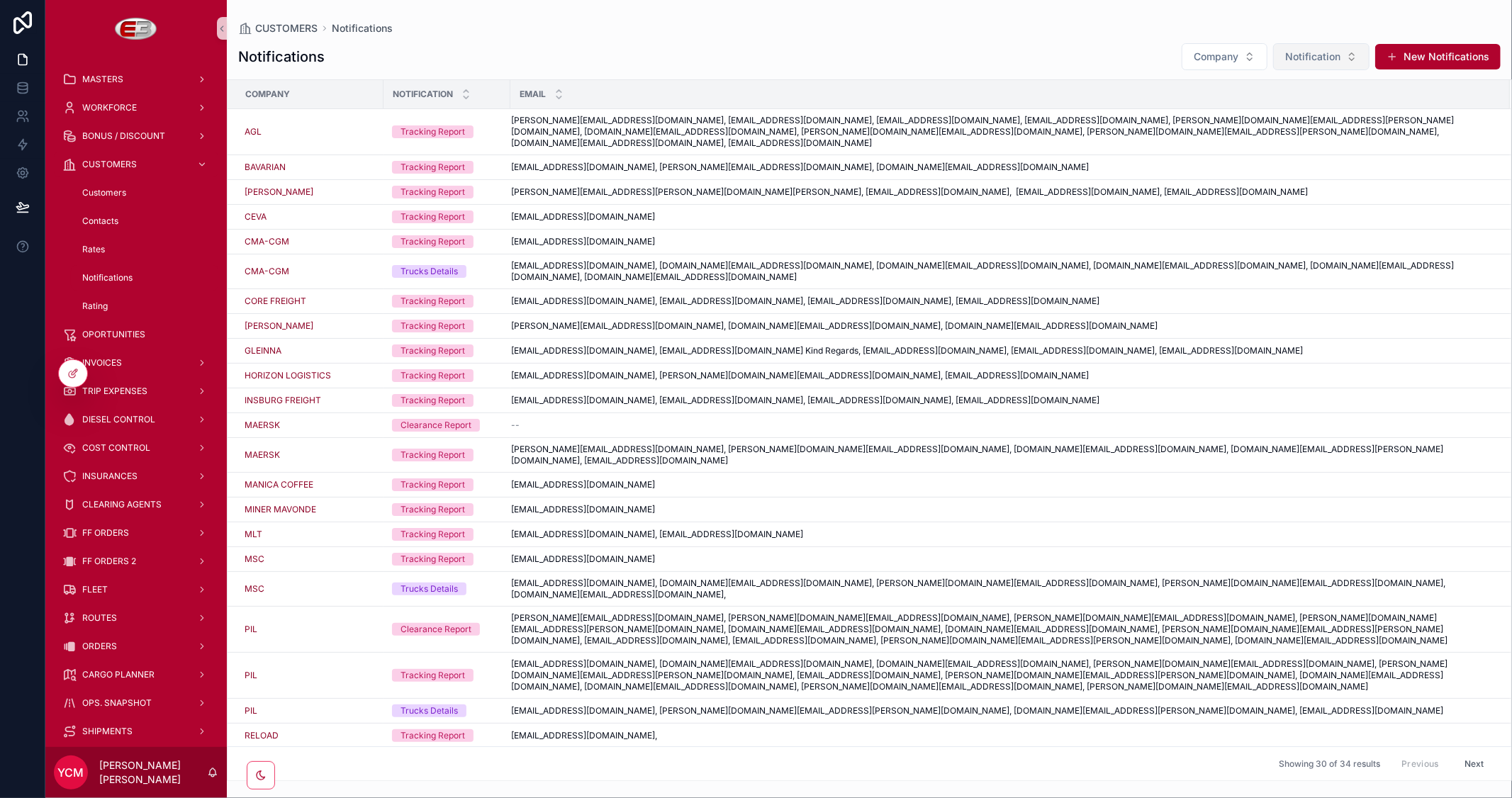
click at [1347, 51] on button "Notification" at bounding box center [1321, 57] width 96 height 27
click at [1283, 157] on div "Trucks Details" at bounding box center [1323, 159] width 170 height 22
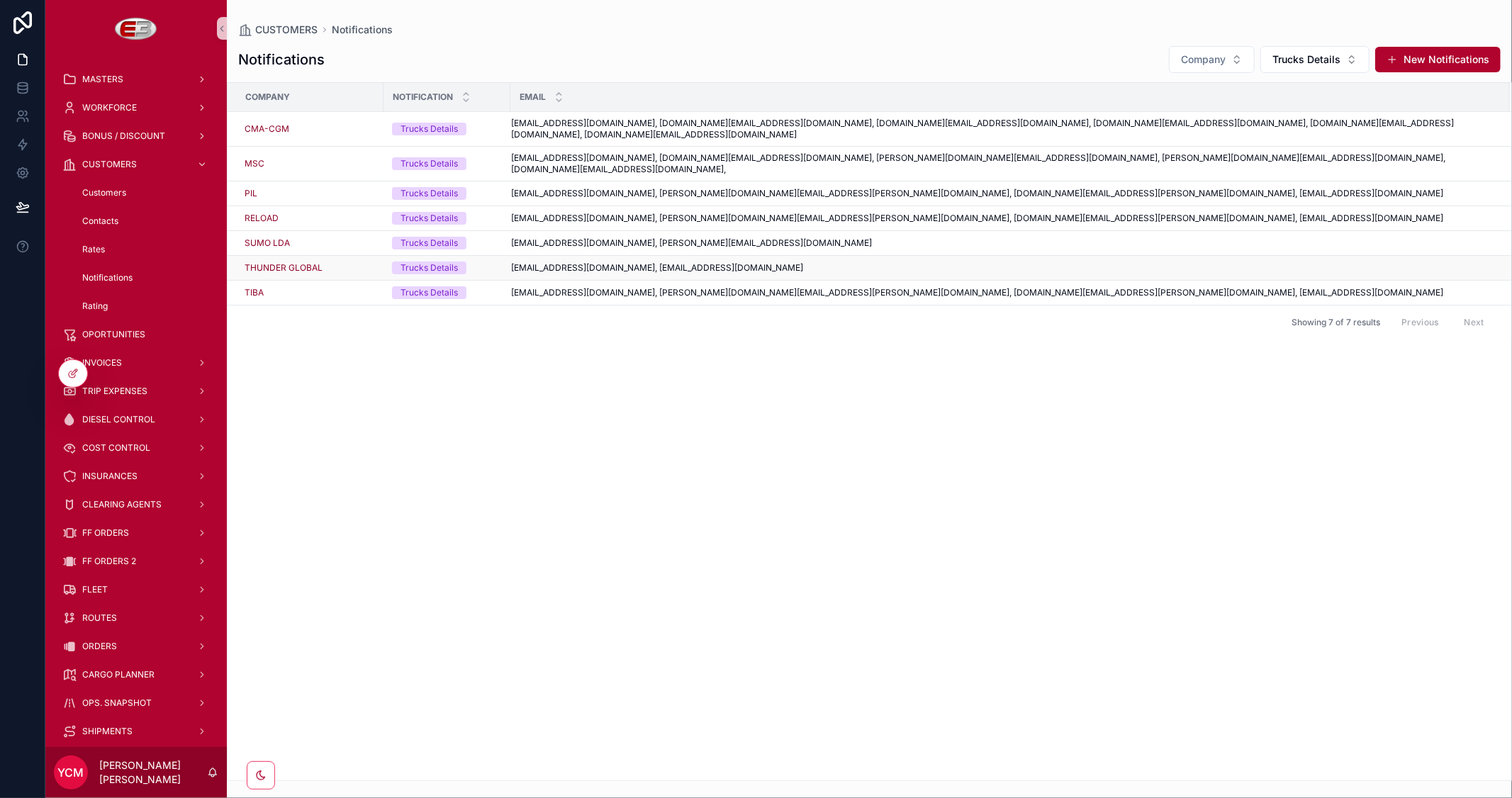
click at [773, 262] on div "[EMAIL_ADDRESS][DOMAIN_NAME], [EMAIL_ADDRESS][DOMAIN_NAME] [EMAIL_ADDRESS][DOMA…" at bounding box center [1002, 268] width 982 height 12
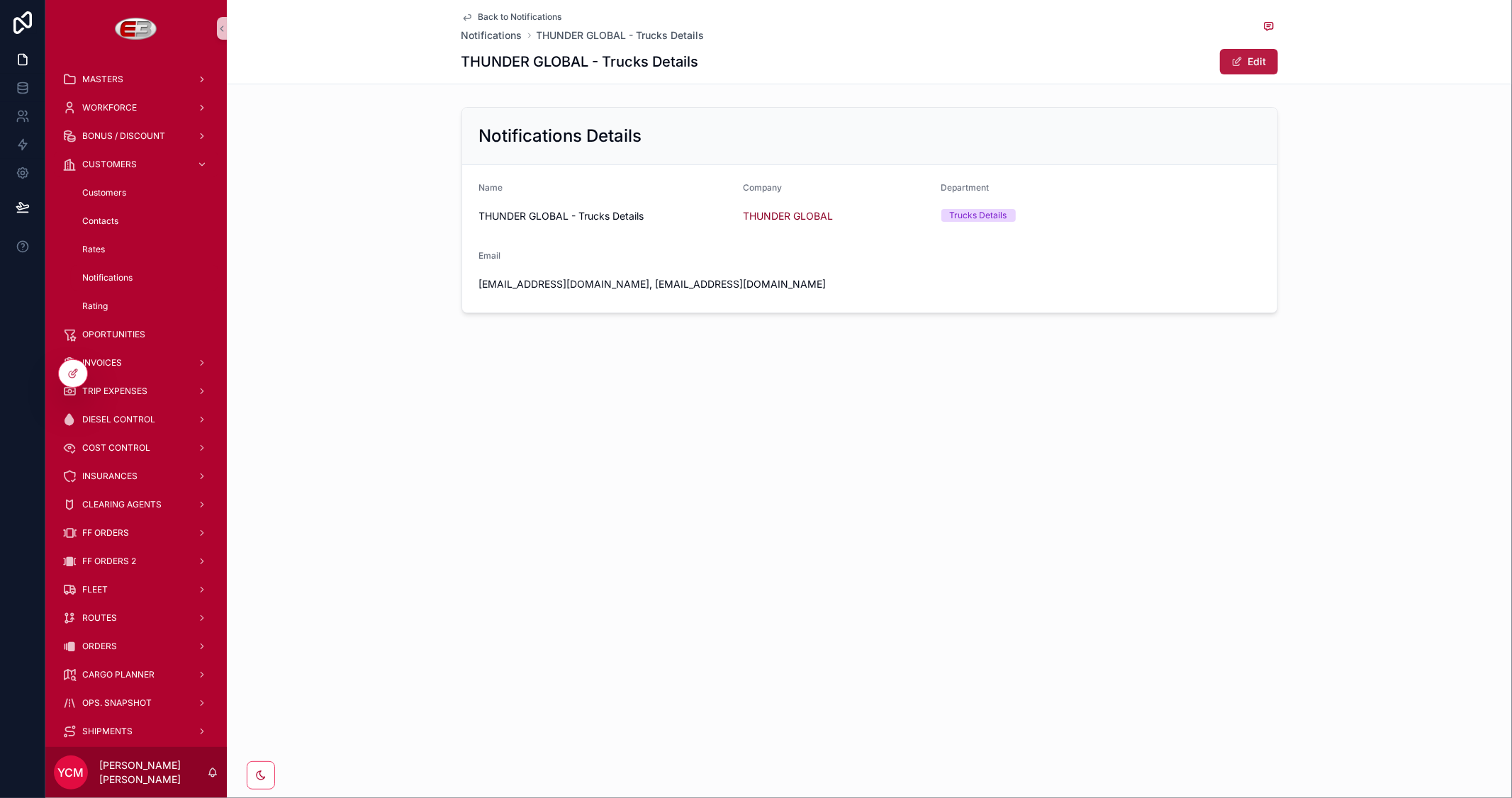
click at [1234, 57] on span "scrollable content" at bounding box center [1237, 62] width 12 height 12
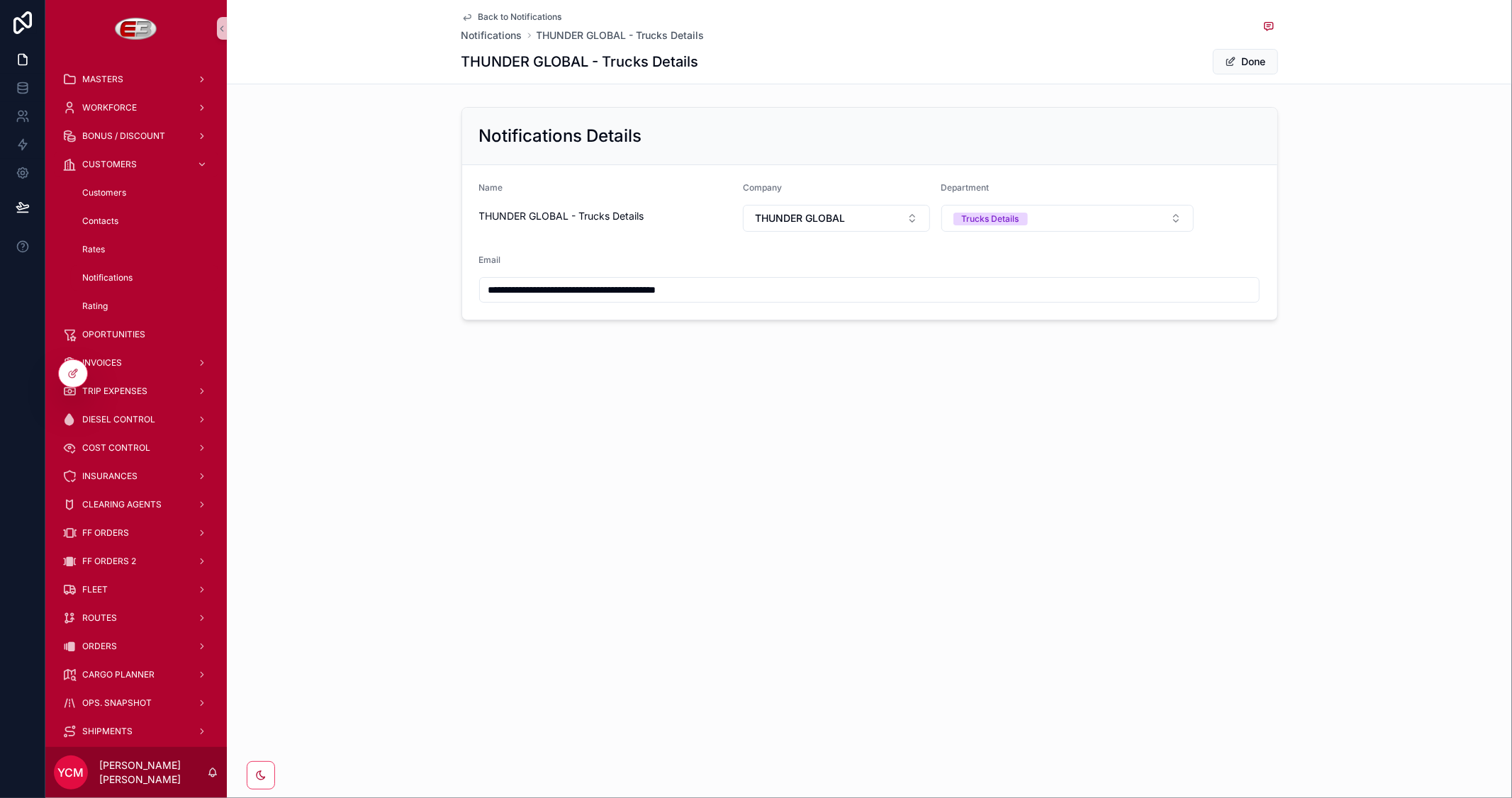
drag, startPoint x: 597, startPoint y: 294, endPoint x: 866, endPoint y: 284, distance: 269.2
click at [866, 284] on input "**********" at bounding box center [870, 289] width 780 height 20
type input "**********"
click at [1252, 64] on button "Done" at bounding box center [1245, 61] width 65 height 25
click at [536, 17] on span "Back to Notifications" at bounding box center [520, 17] width 83 height 12
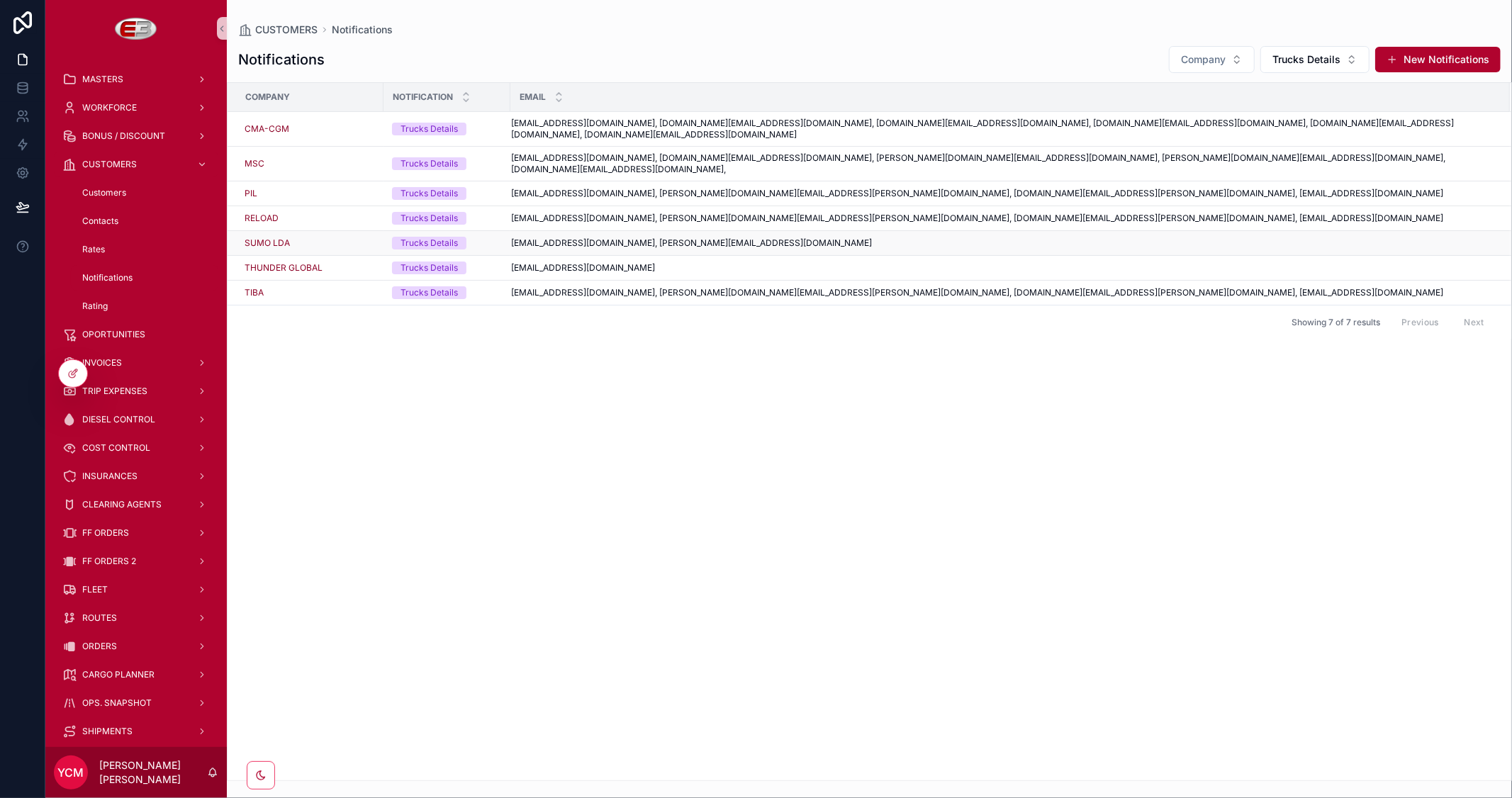
click at [560, 238] on span "[EMAIL_ADDRESS][DOMAIN_NAME], [PERSON_NAME][EMAIL_ADDRESS][DOMAIN_NAME]" at bounding box center [691, 244] width 361 height 12
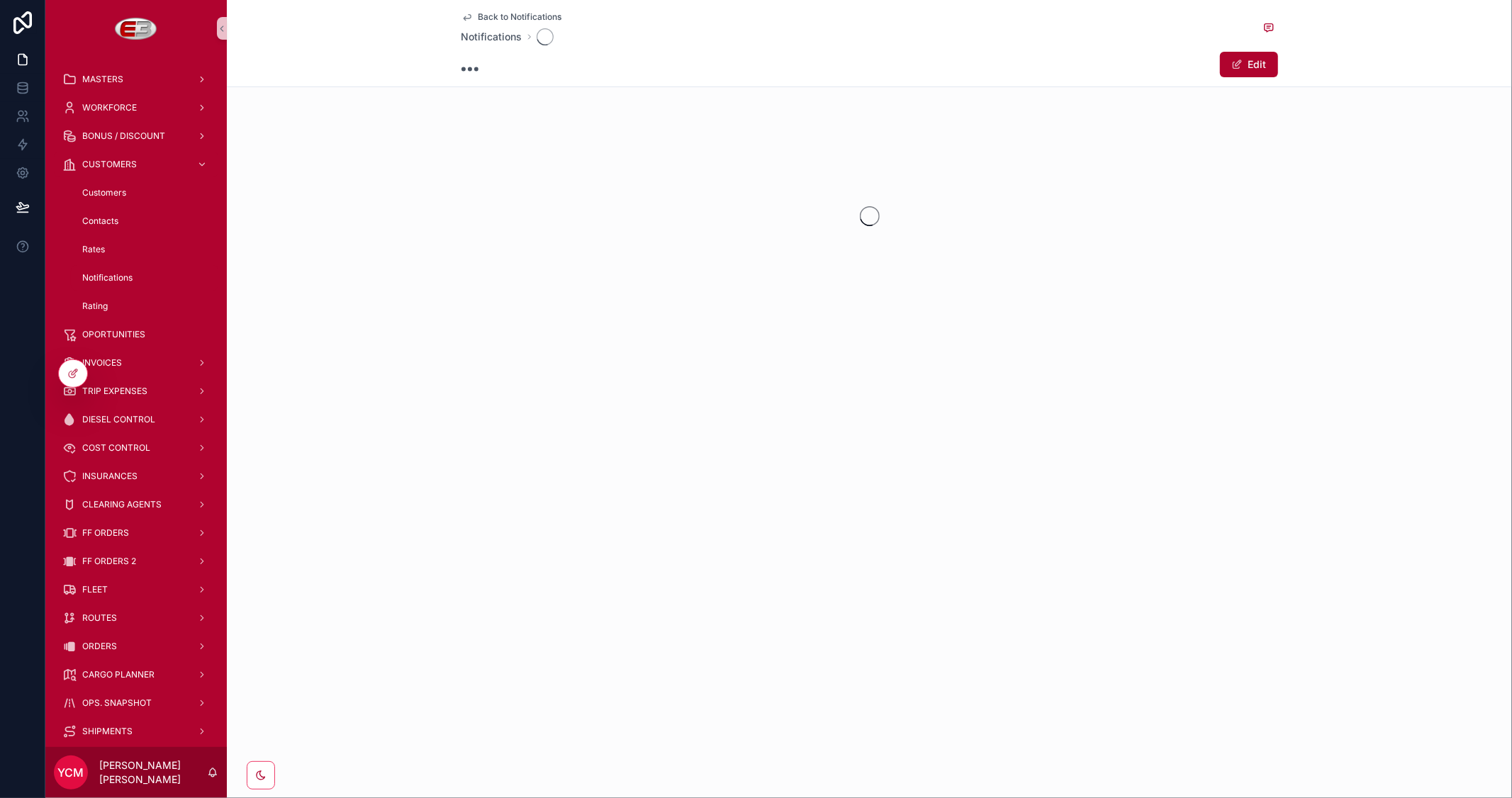
click at [502, 17] on span "Back to Notifications" at bounding box center [520, 17] width 83 height 12
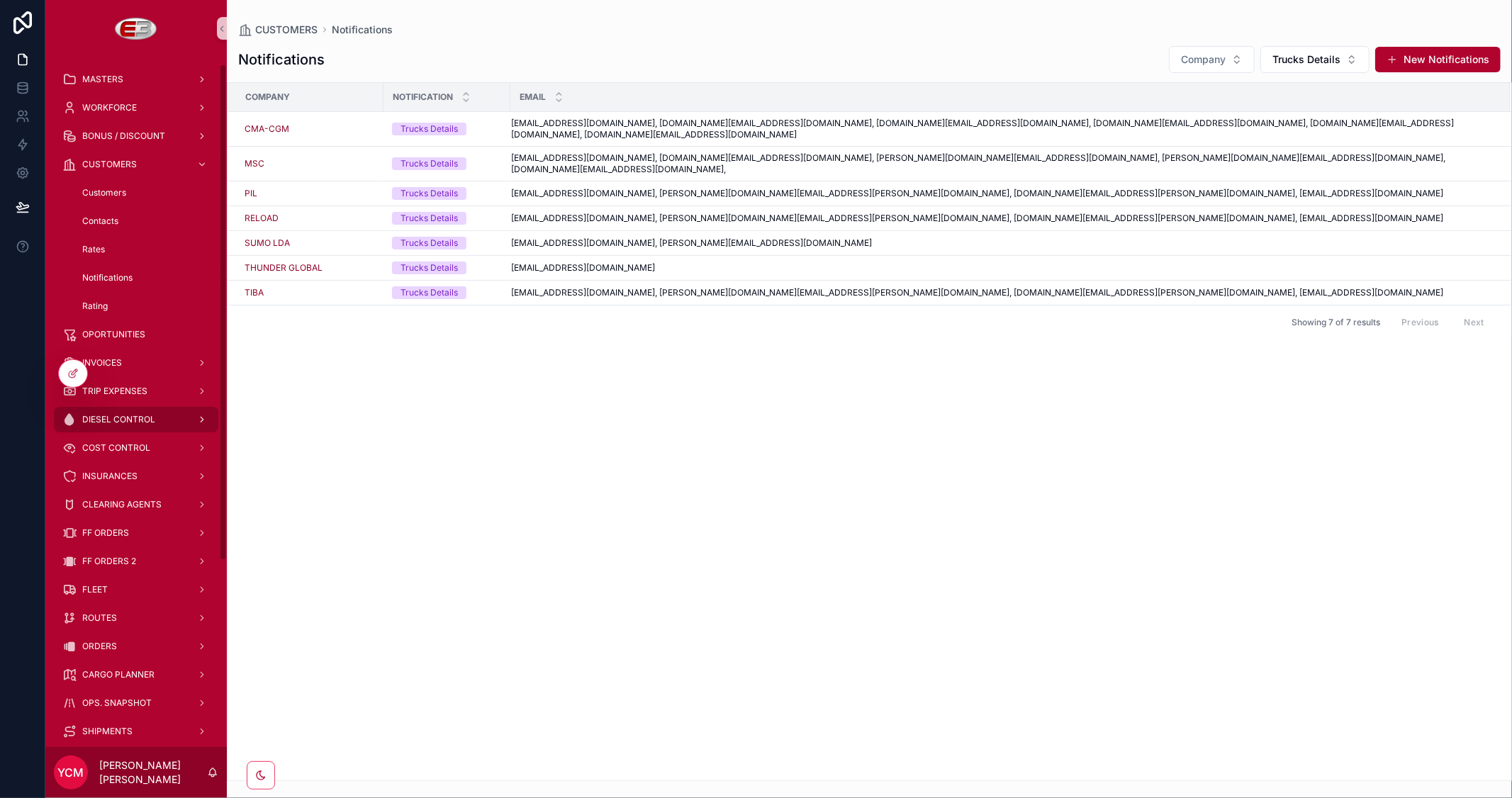
scroll to position [79, 0]
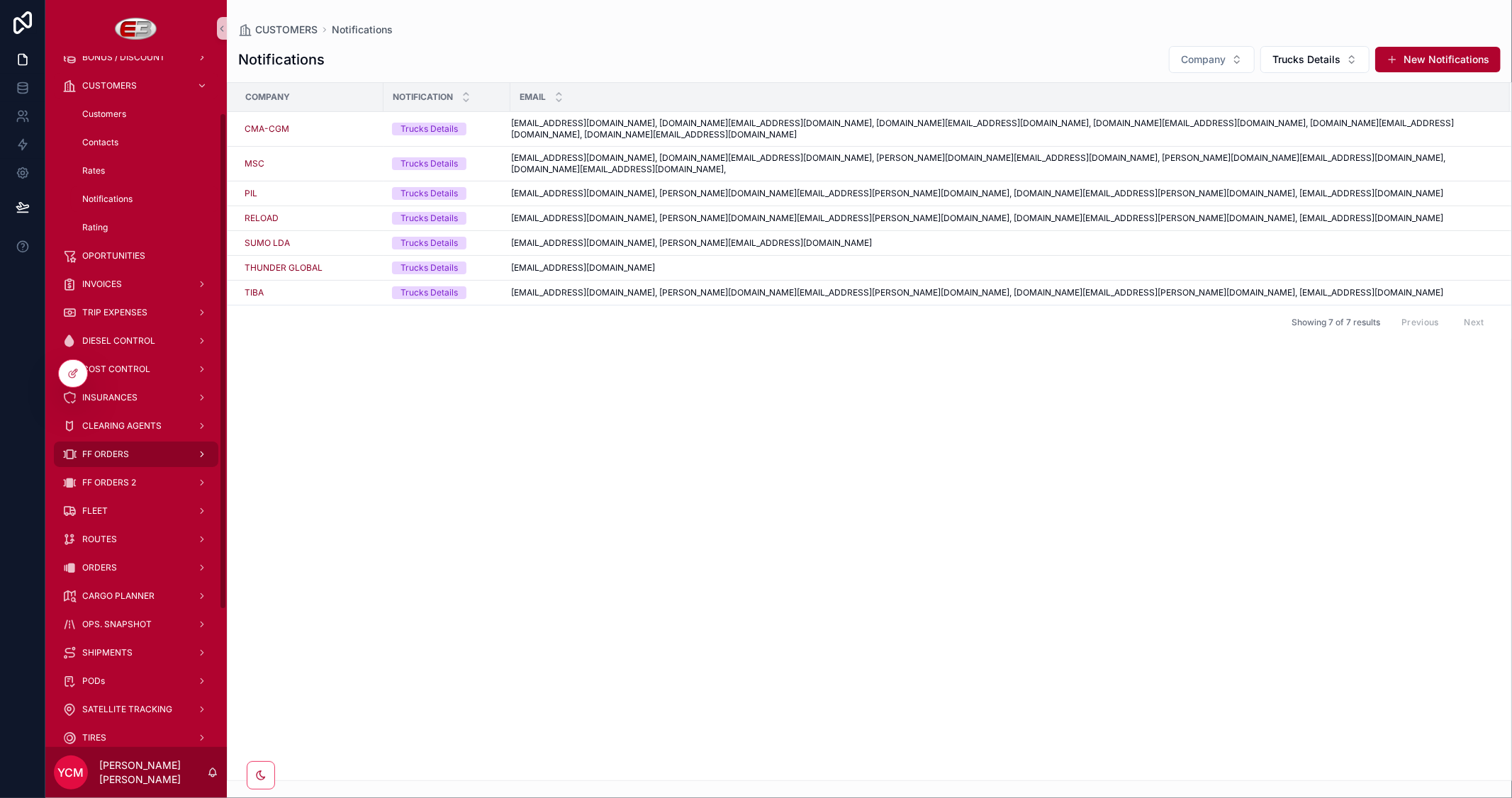
click at [125, 449] on span "FF ORDERS" at bounding box center [105, 454] width 47 height 12
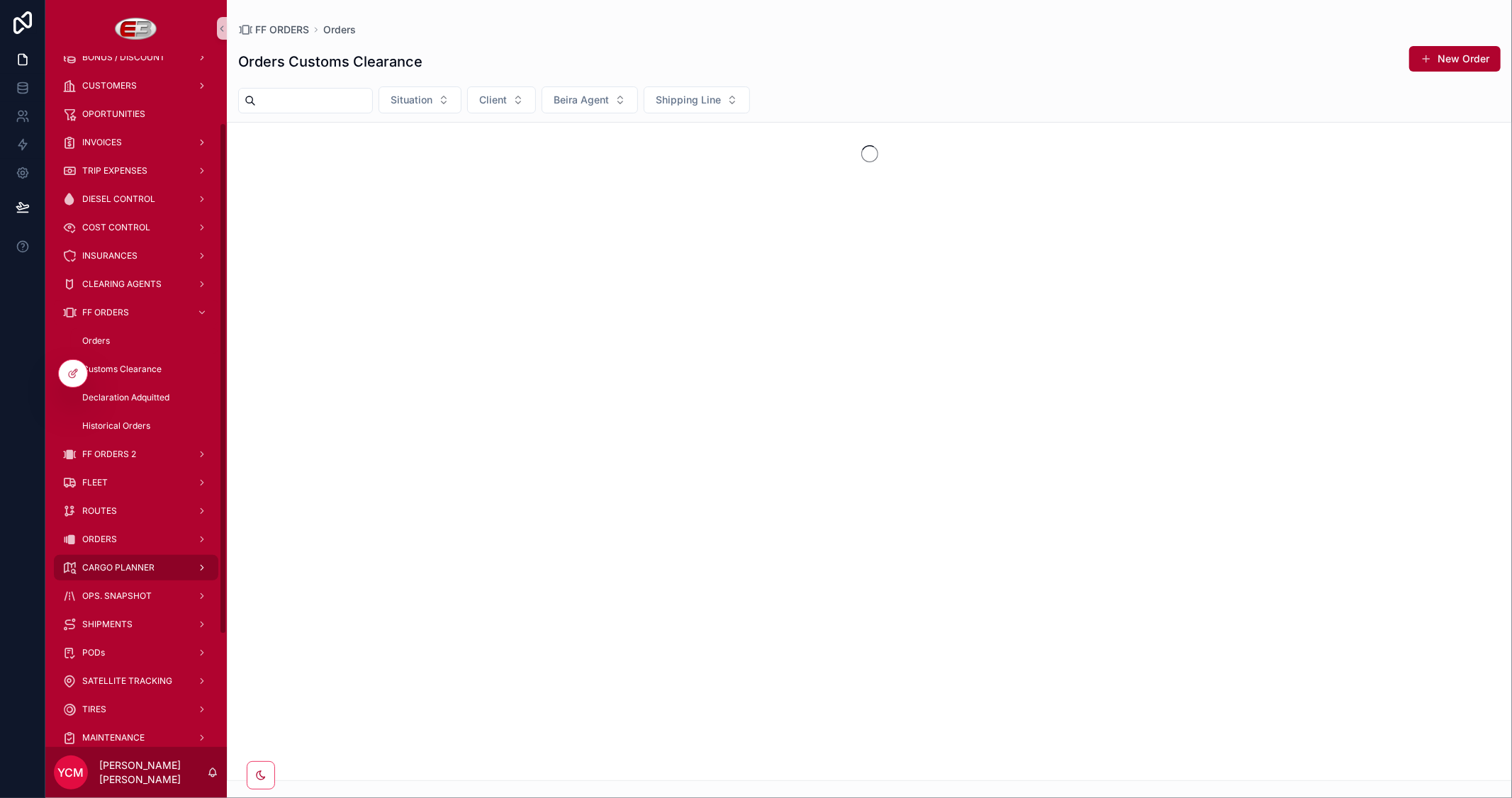
scroll to position [157, 0]
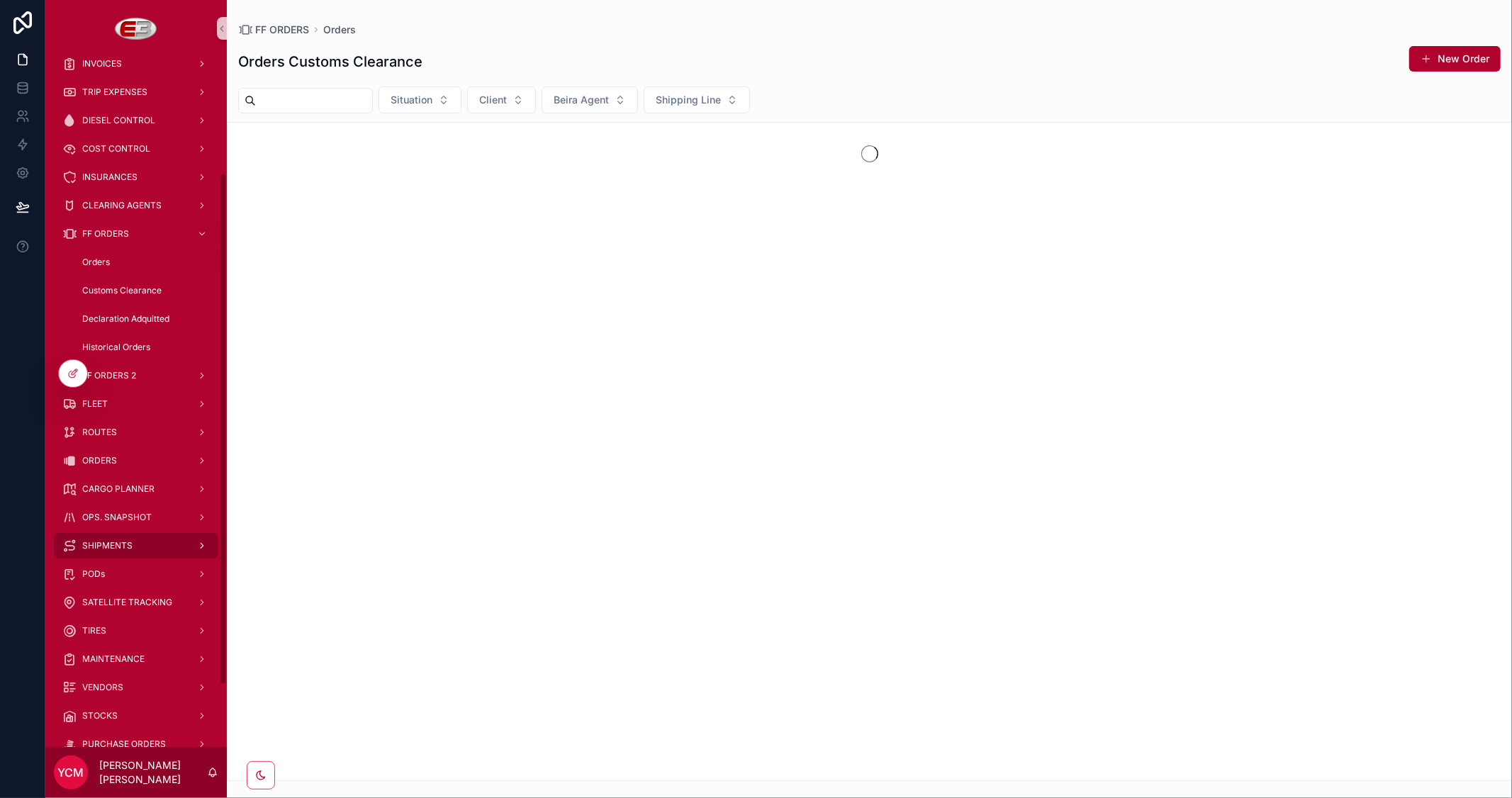
click at [117, 539] on div "SHIPMENTS" at bounding box center [136, 545] width 147 height 22
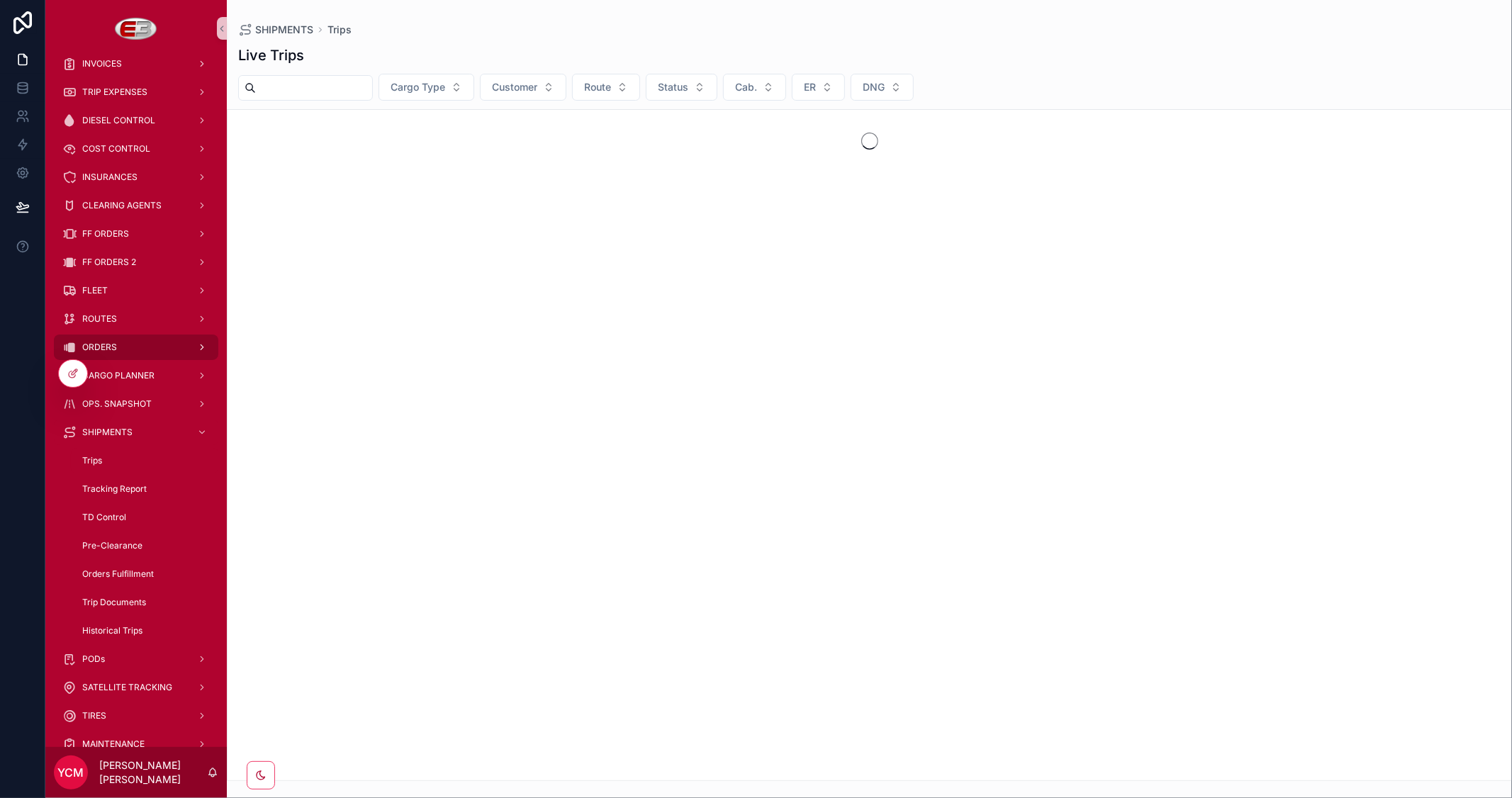
click at [110, 349] on span "ORDERS" at bounding box center [99, 347] width 35 height 12
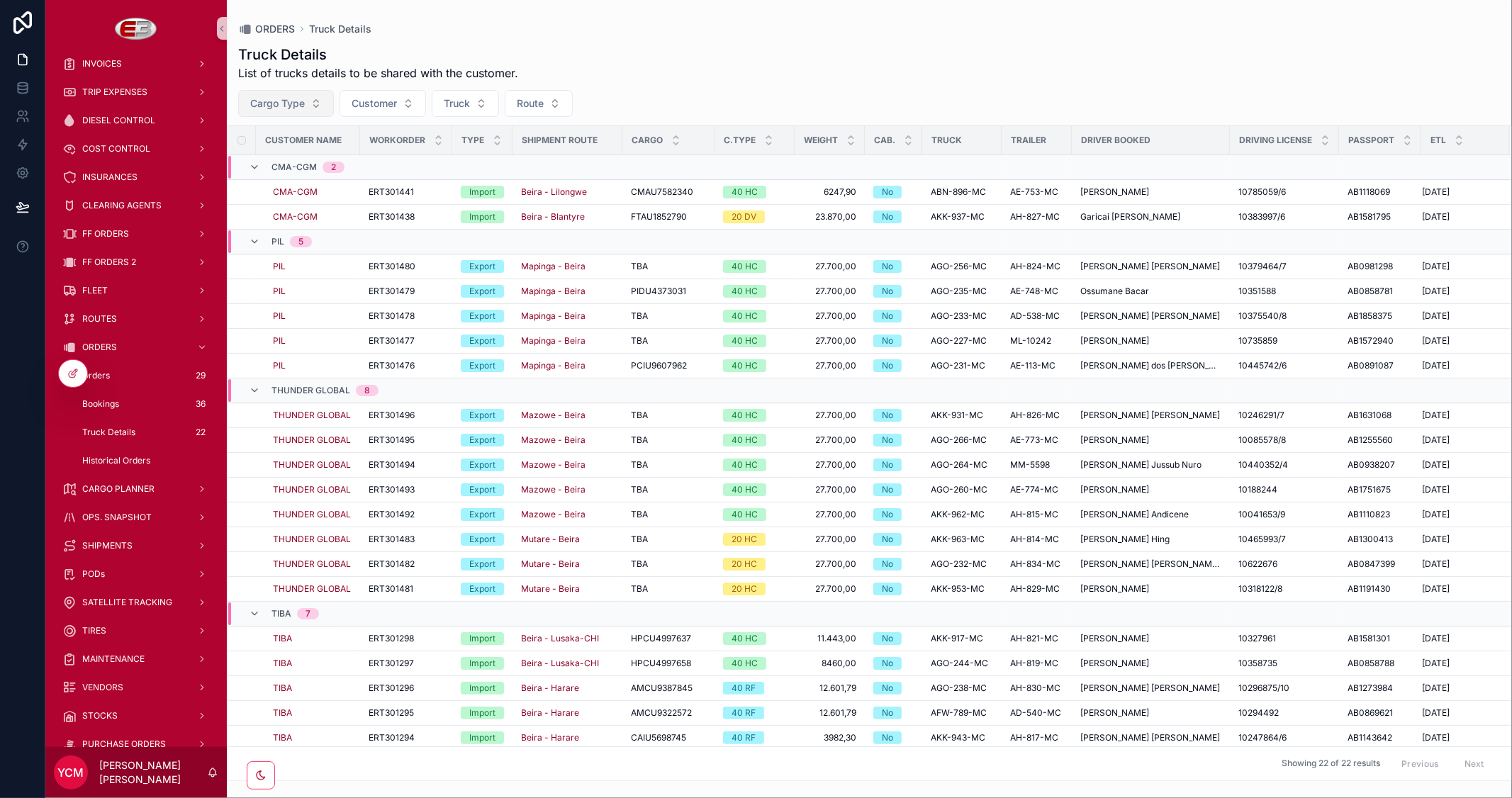
click at [312, 102] on button "Cargo Type" at bounding box center [286, 103] width 96 height 27
click at [266, 161] on div "Import" at bounding box center [286, 160] width 170 height 22
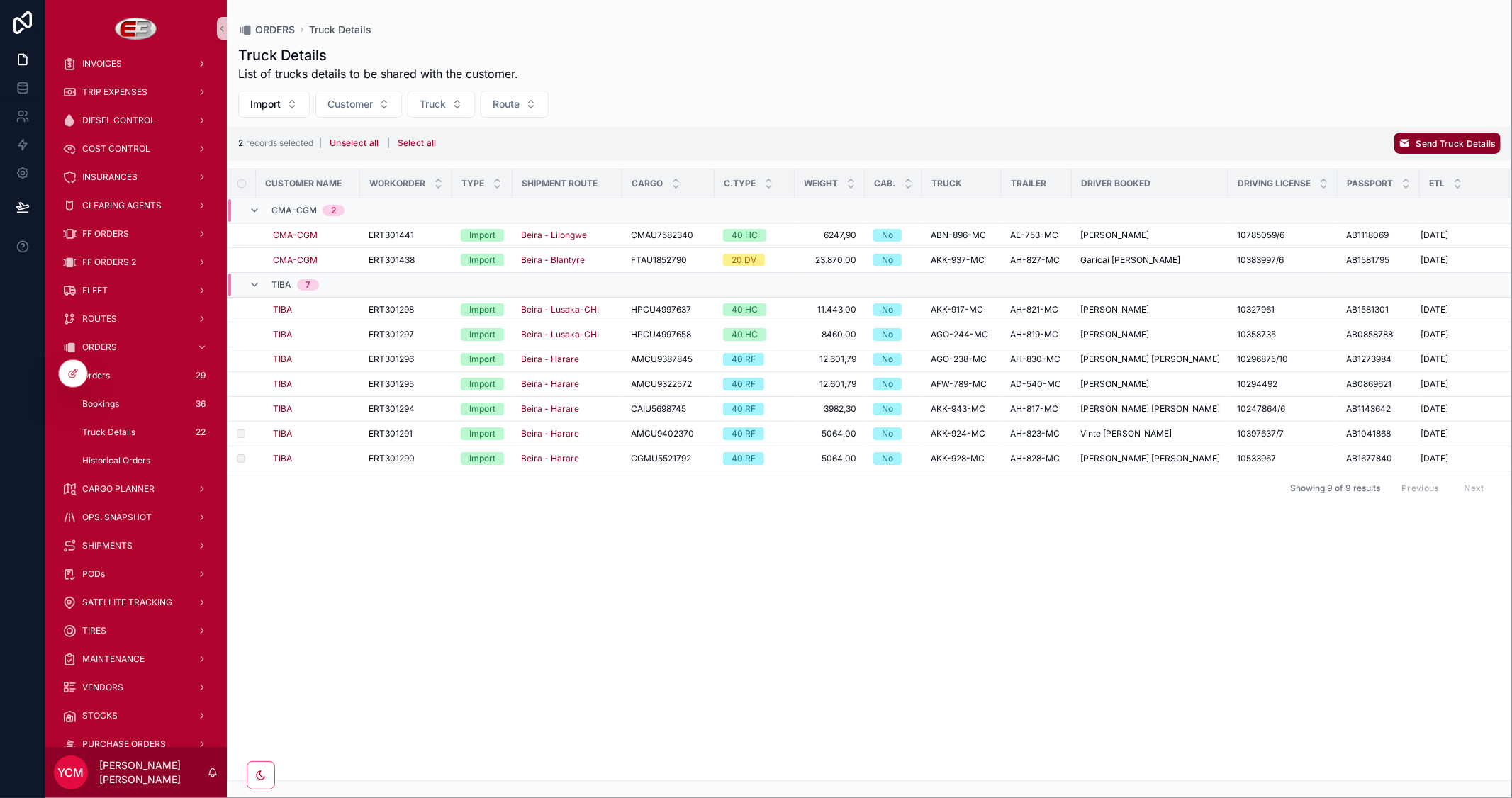
click at [1434, 143] on span "Send Truck Details" at bounding box center [1456, 144] width 80 height 11
click at [1474, 117] on icon "scrollable content" at bounding box center [1477, 116] width 12 height 12
click at [1416, 145] on span "Send Truck Details" at bounding box center [1456, 144] width 80 height 11
click at [1477, 116] on icon "scrollable content" at bounding box center [1477, 116] width 12 height 12
click at [1433, 145] on span "Send Truck Details" at bounding box center [1456, 144] width 80 height 11
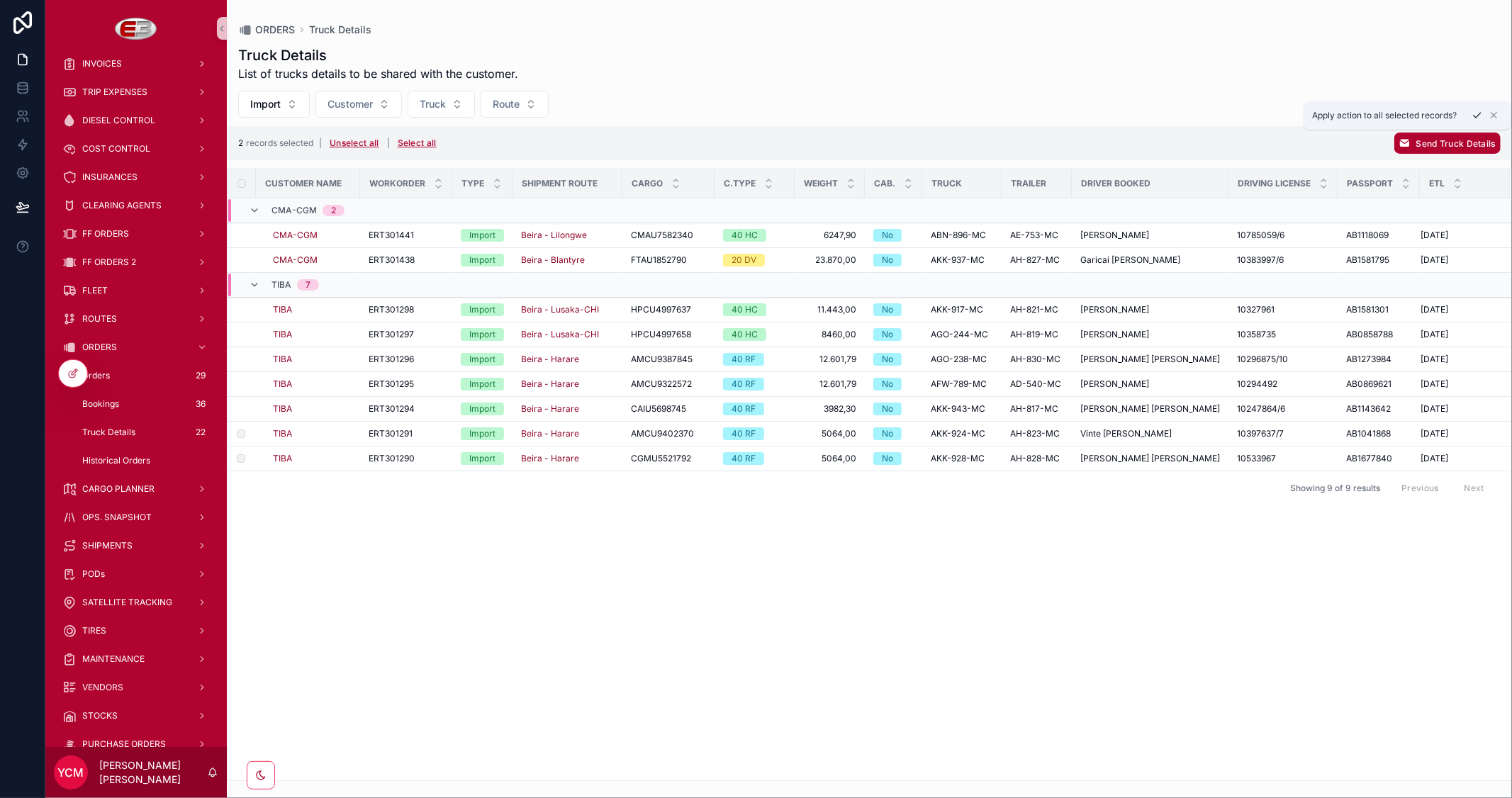
click at [1476, 113] on icon "scrollable content" at bounding box center [1477, 116] width 12 height 12
click at [1435, 142] on span "Send Truck Details" at bounding box center [1456, 144] width 80 height 11
click at [1477, 112] on icon "scrollable content" at bounding box center [1477, 116] width 12 height 12
click at [1454, 138] on span "Send Truck Details" at bounding box center [1456, 144] width 80 height 11
click at [1474, 110] on icon "scrollable content" at bounding box center [1477, 116] width 12 height 12
